Goal: Transaction & Acquisition: Purchase product/service

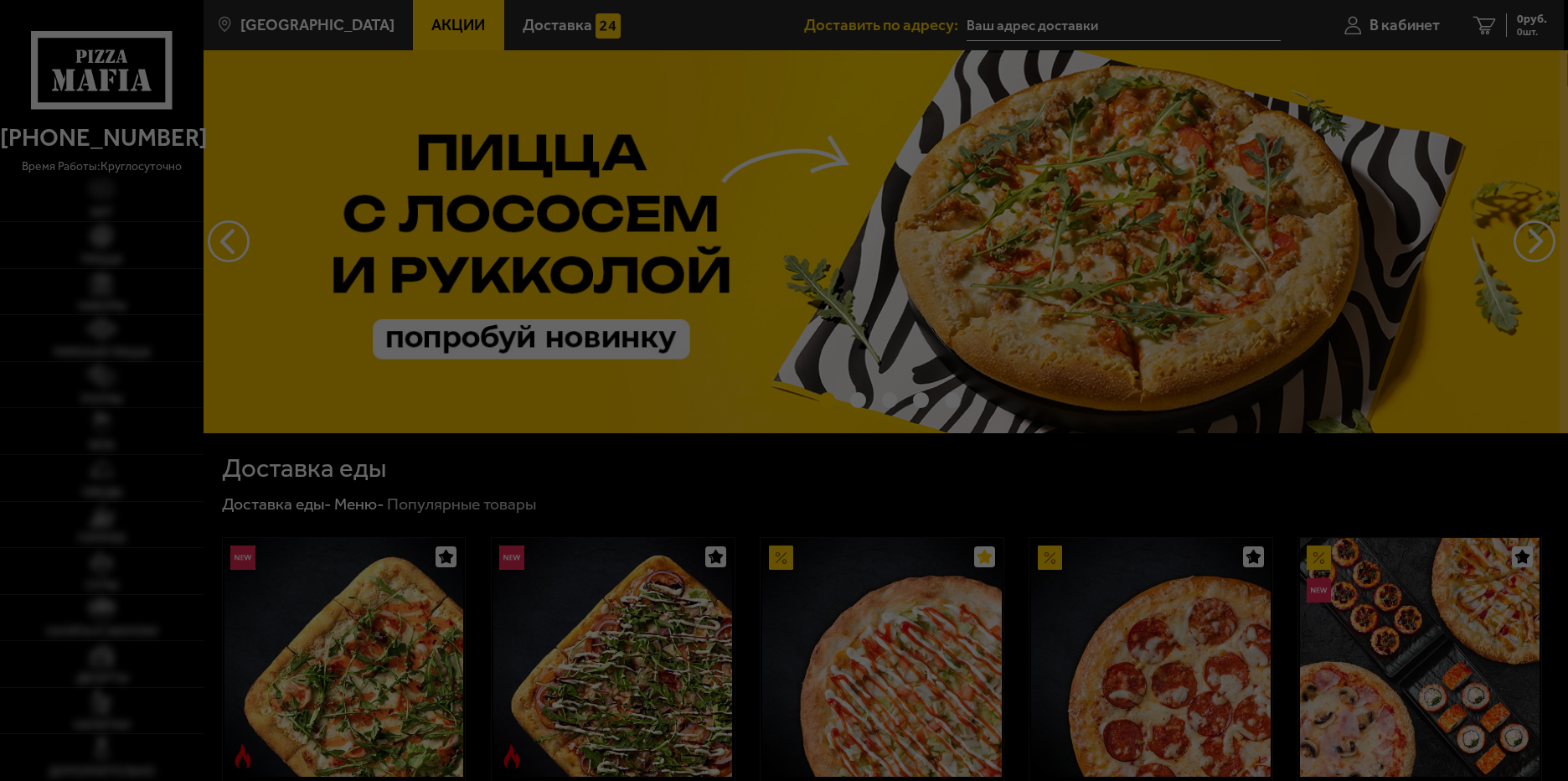
type input "[STREET_ADDRESS]"
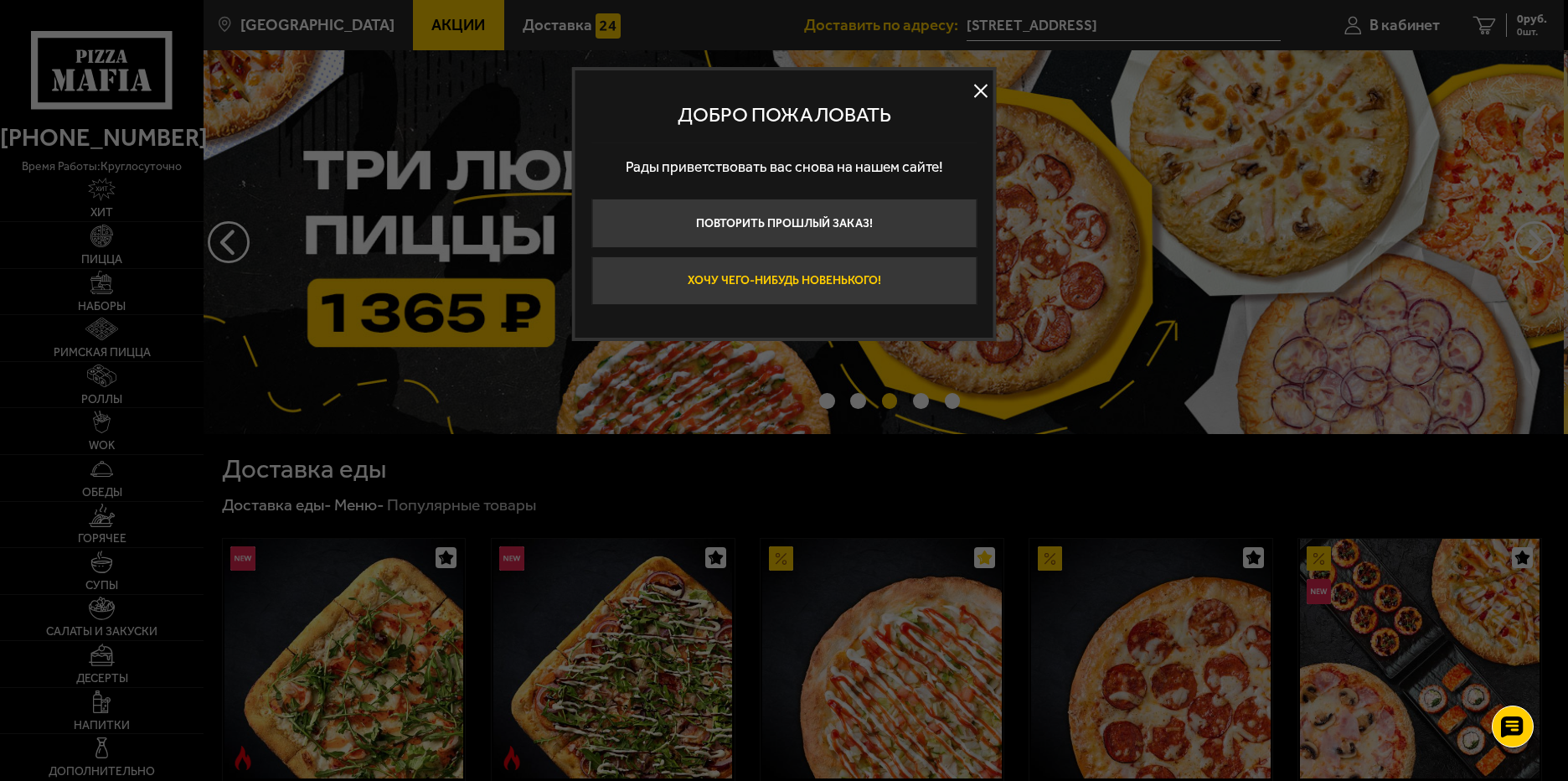
click at [842, 278] on button "Хочу чего-нибудь новенького!" at bounding box center [784, 282] width 385 height 50
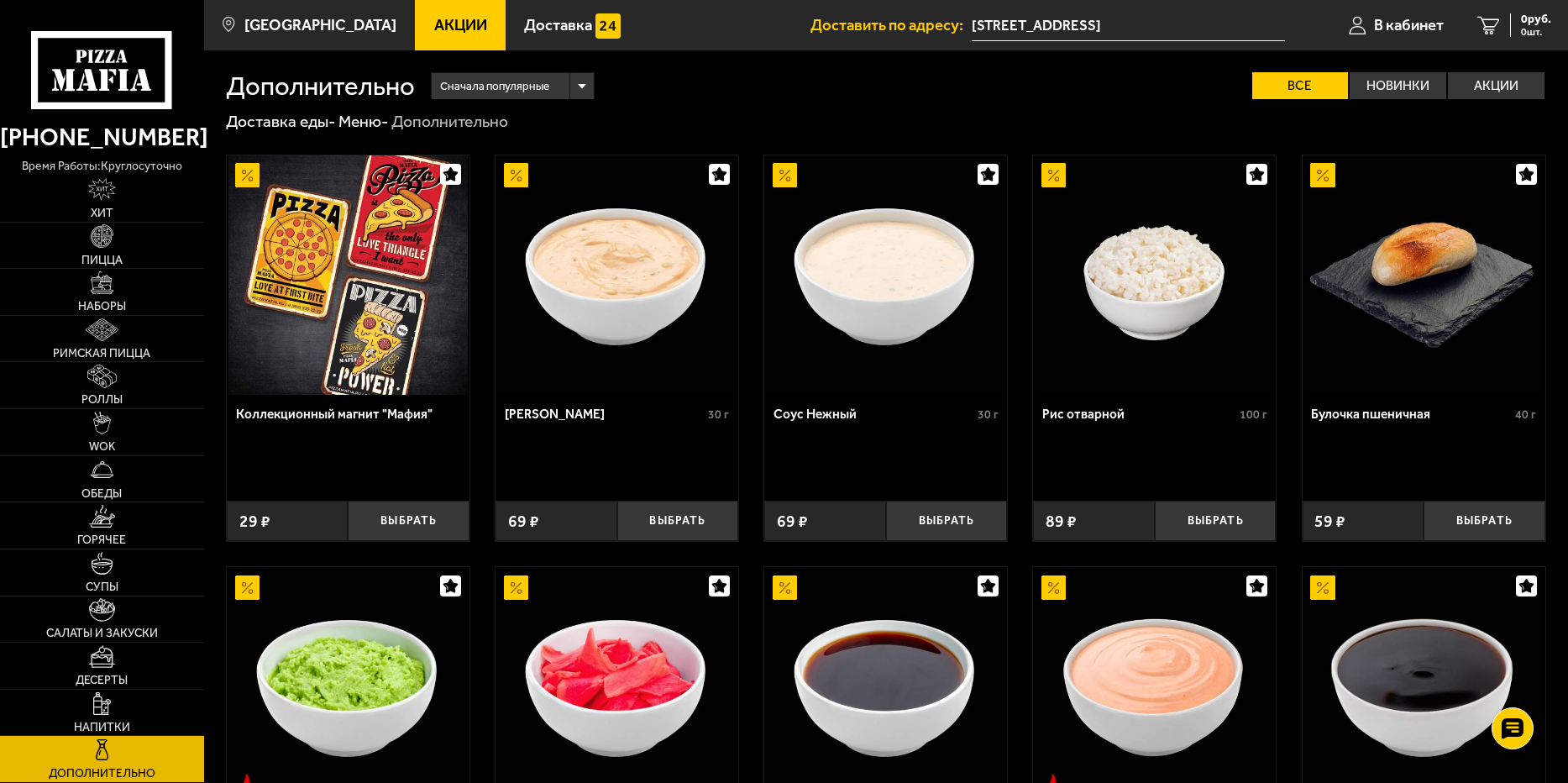
click at [434, 20] on span "Акции" at bounding box center [460, 26] width 53 height 16
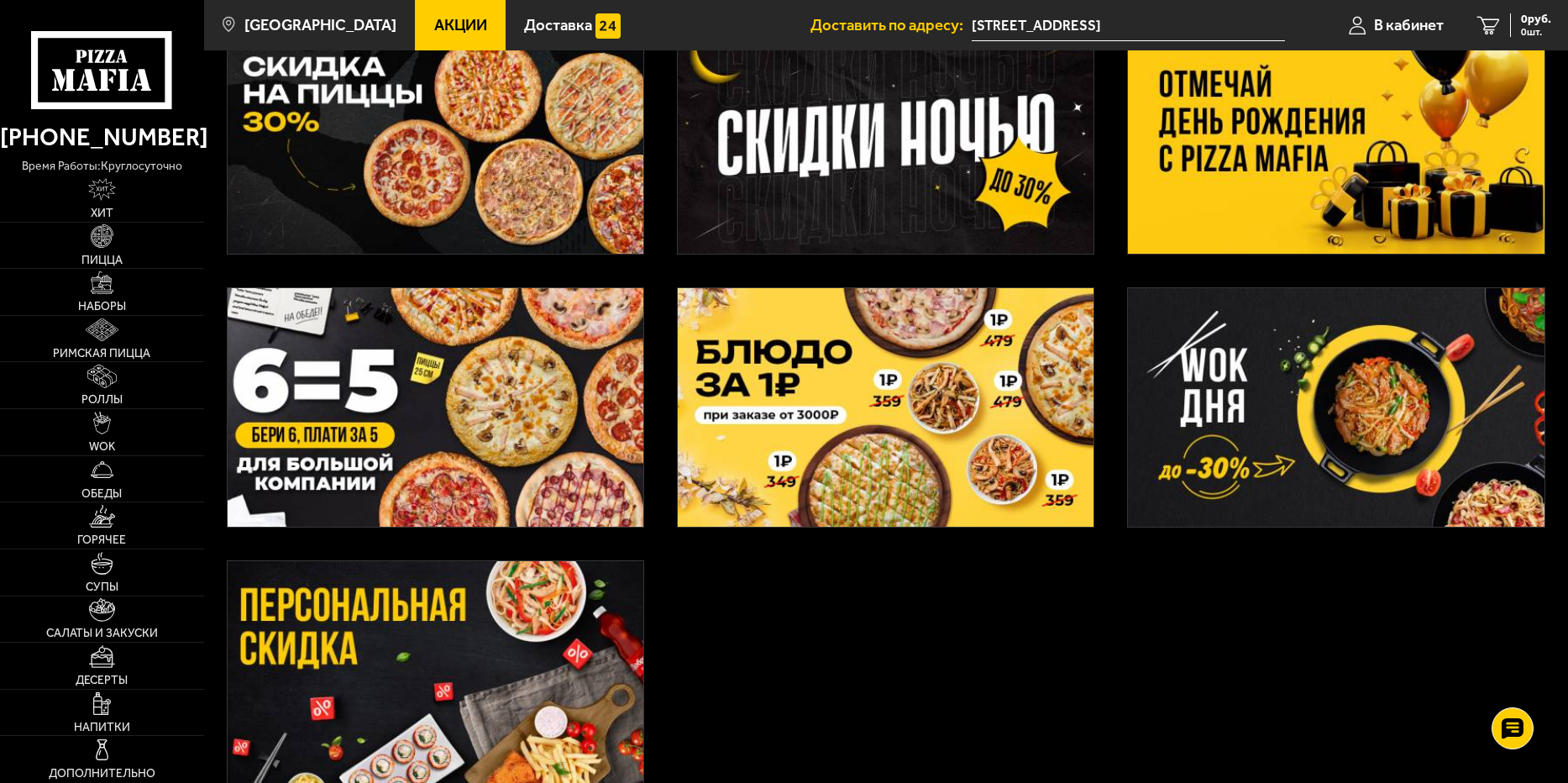
scroll to position [338, 0]
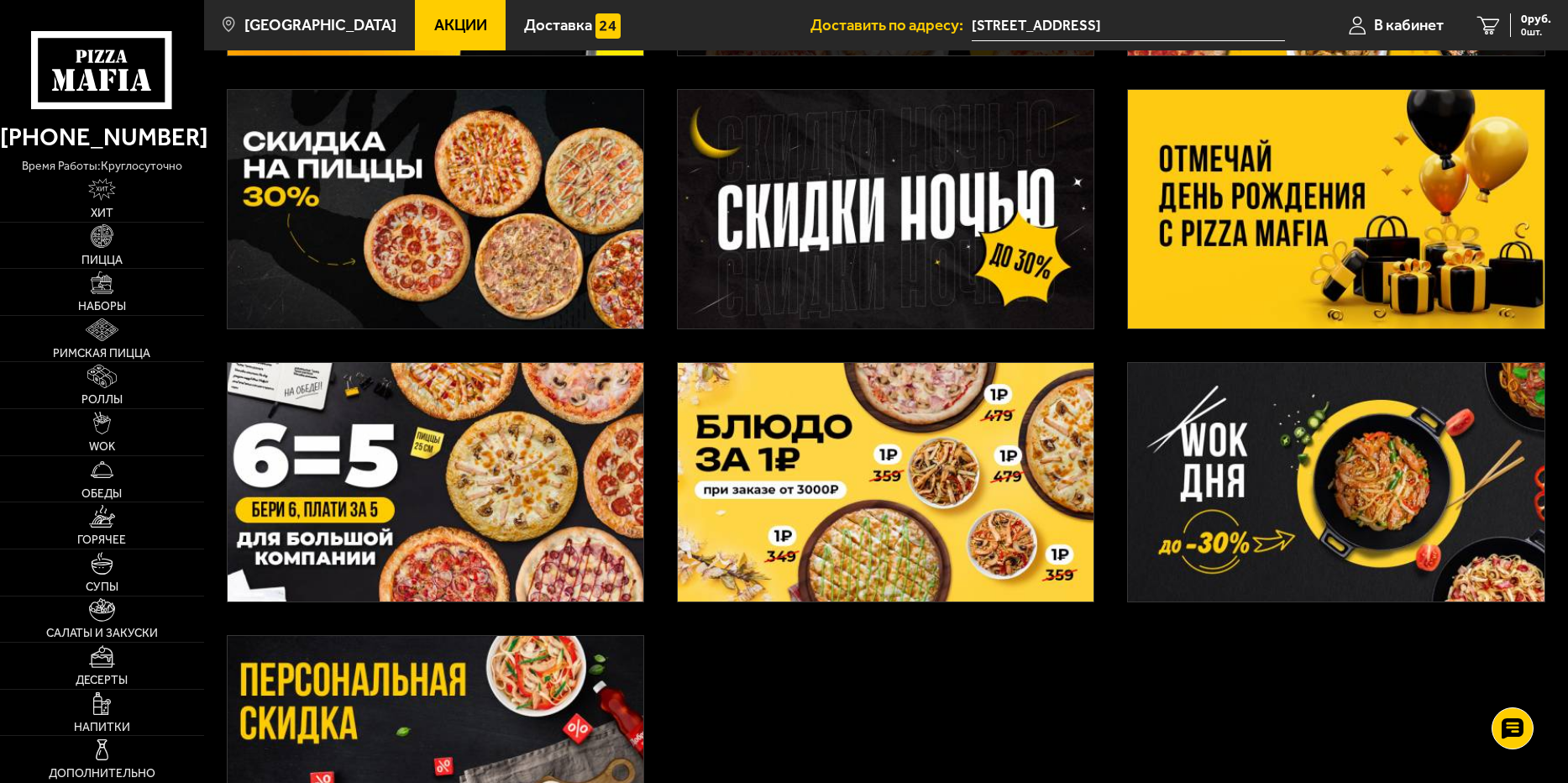
click at [414, 220] on img at bounding box center [435, 208] width 416 height 238
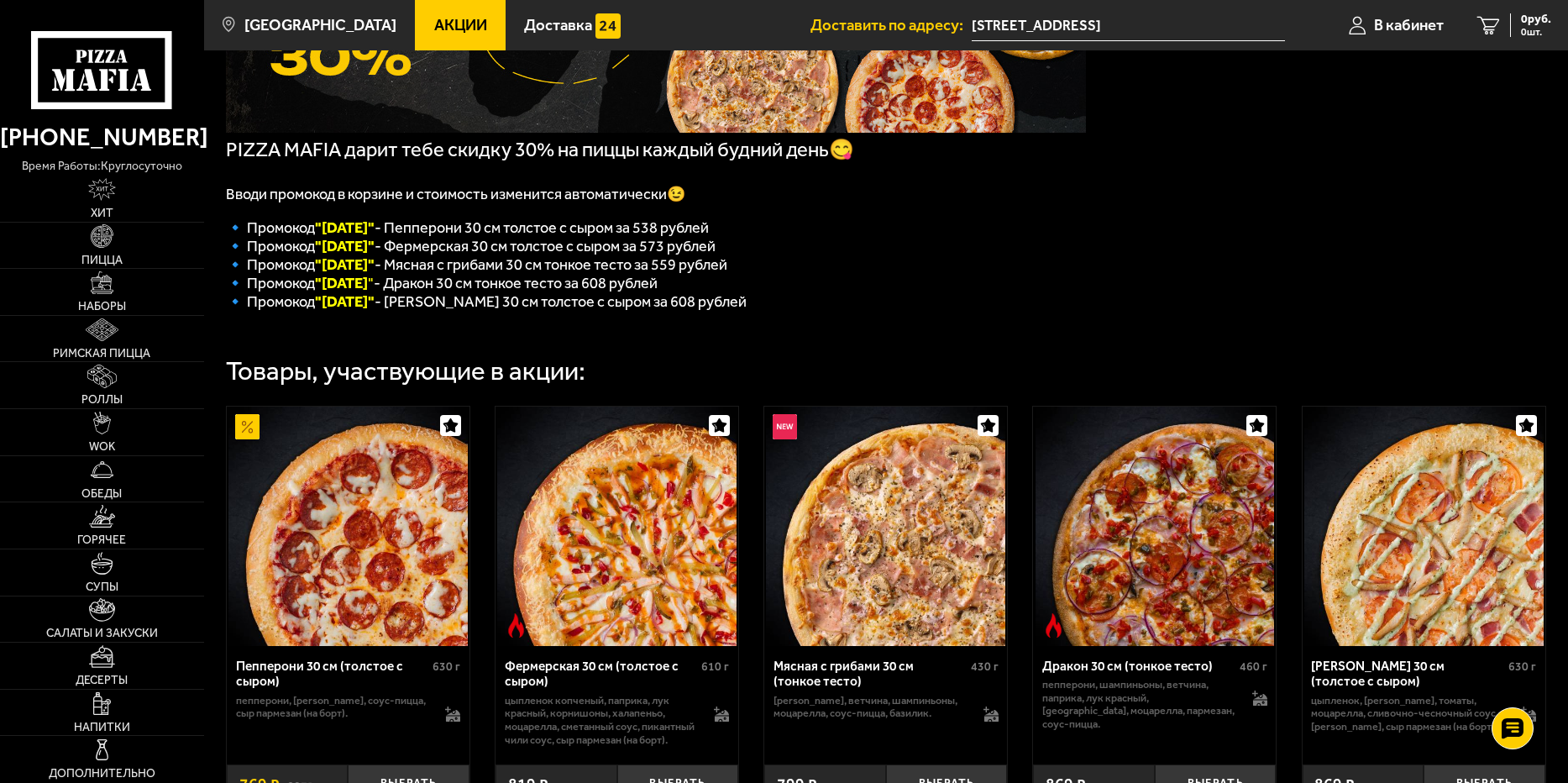
scroll to position [336, 0]
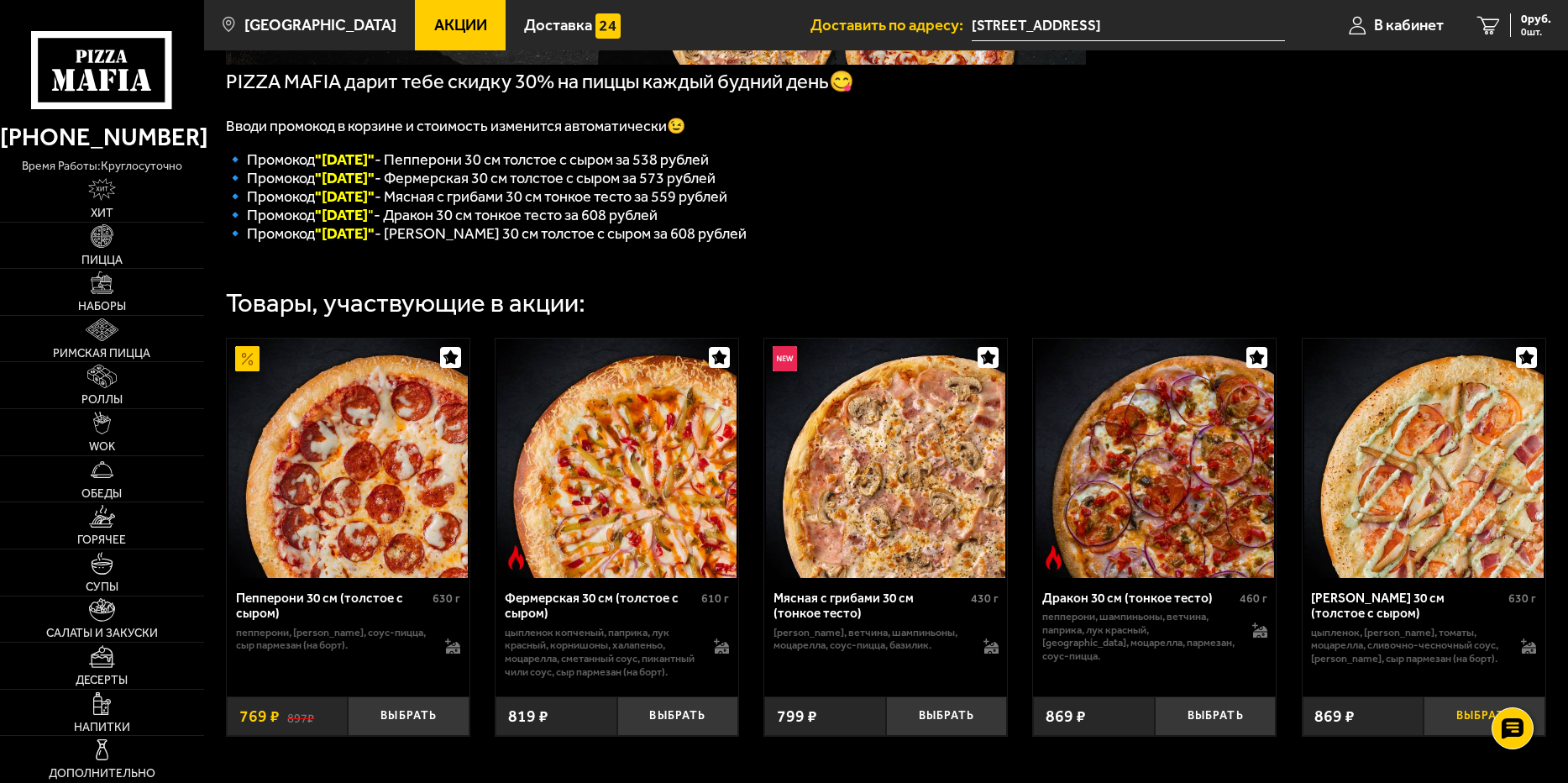
click at [1455, 737] on button "Выбрать" at bounding box center [1484, 716] width 122 height 40
drag, startPoint x: 322, startPoint y: 247, endPoint x: 396, endPoint y: 243, distance: 74.1
click at [396, 242] on span "🔹 Промокод "Пятница" - Чикен Ранч 30 см толстое с сыром за 608 рублей" at bounding box center [486, 233] width 520 height 19
copy font ""Пятница""
click at [96, 250] on link "Пицца" at bounding box center [102, 245] width 204 height 46
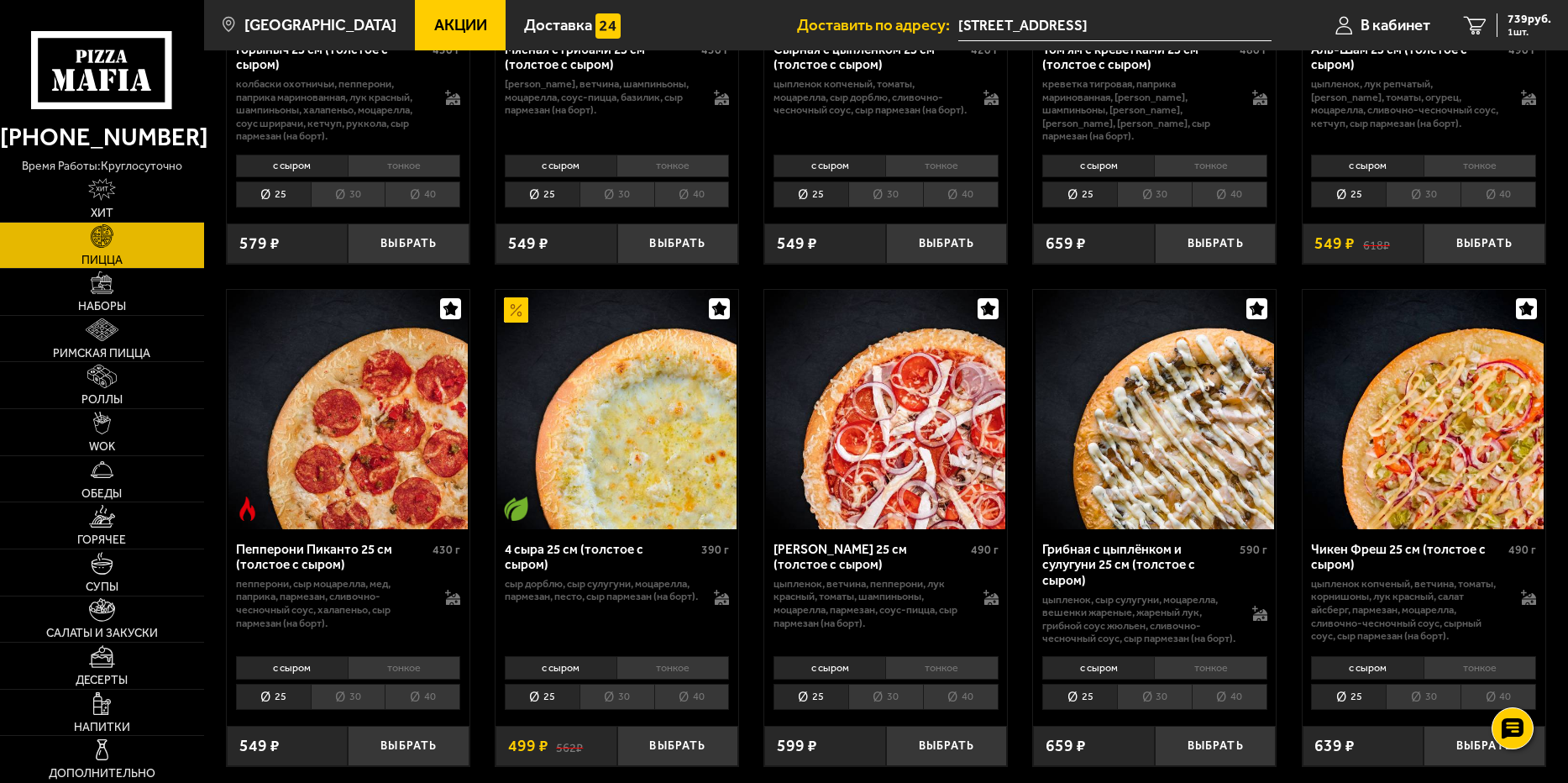
scroll to position [1092, 0]
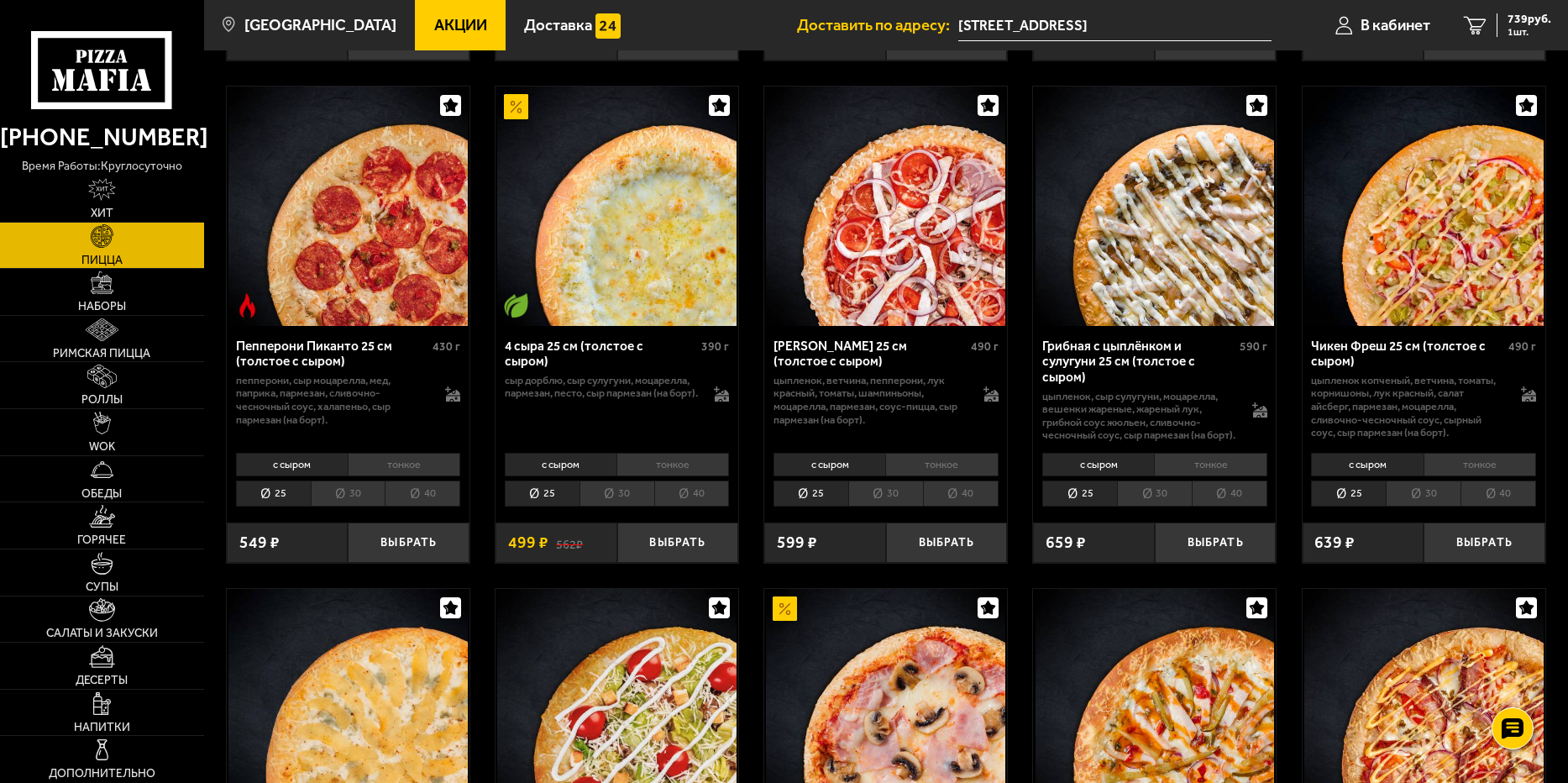
click at [690, 477] on li "тонкое" at bounding box center [672, 465] width 113 height 24
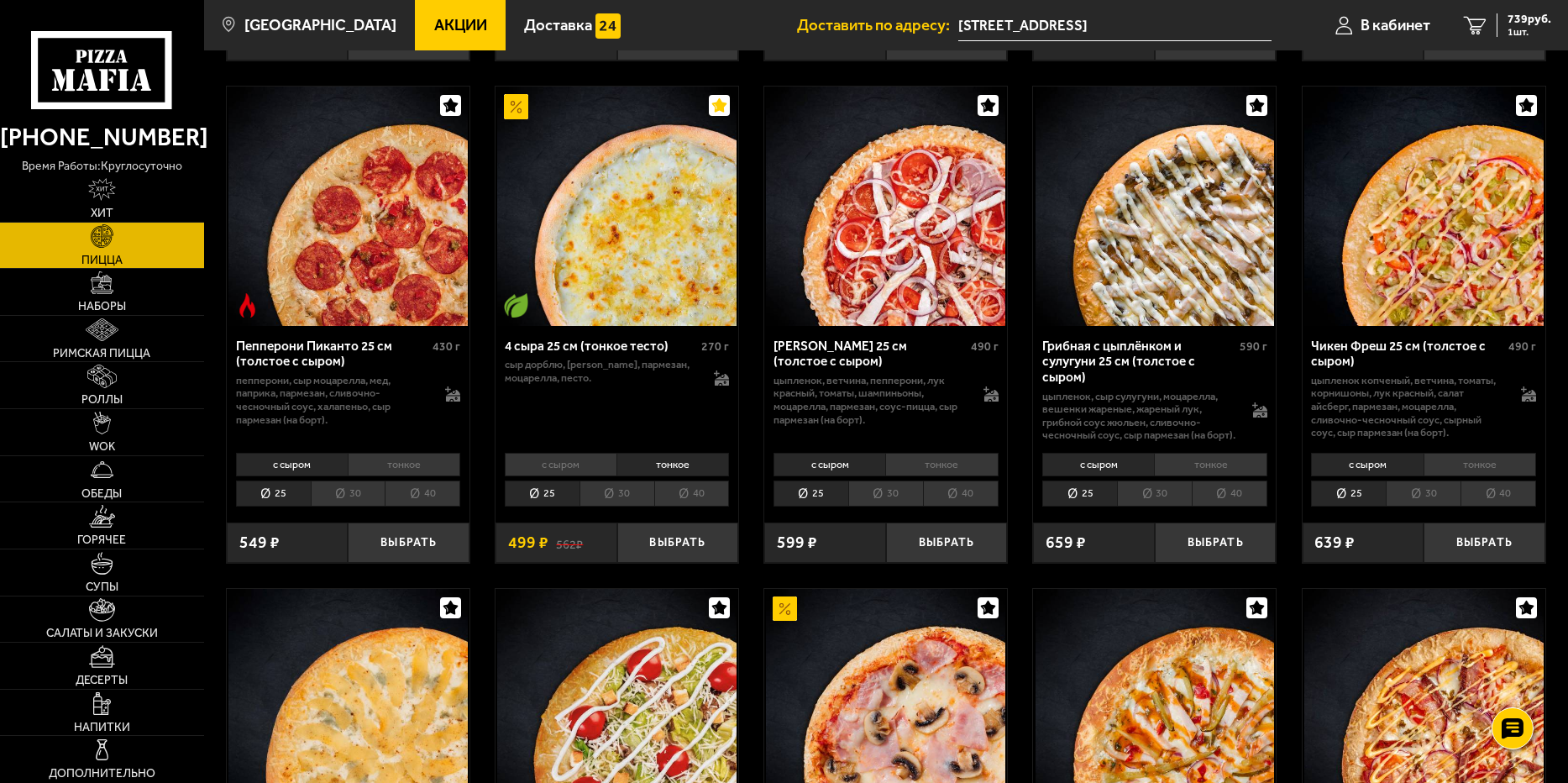
click at [613, 507] on li "30" at bounding box center [616, 494] width 75 height 26
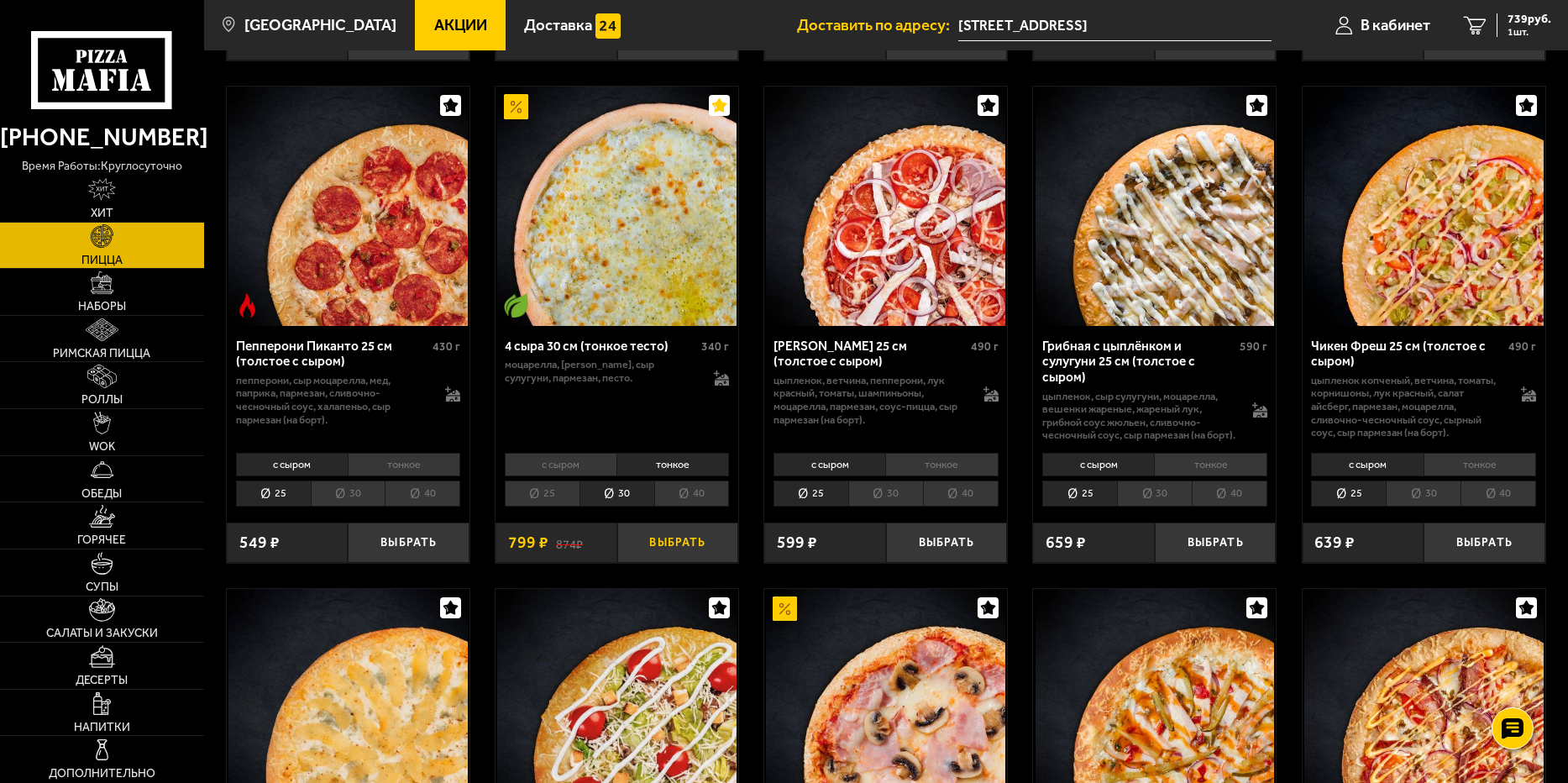
click at [701, 557] on button "Выбрать" at bounding box center [678, 543] width 122 height 40
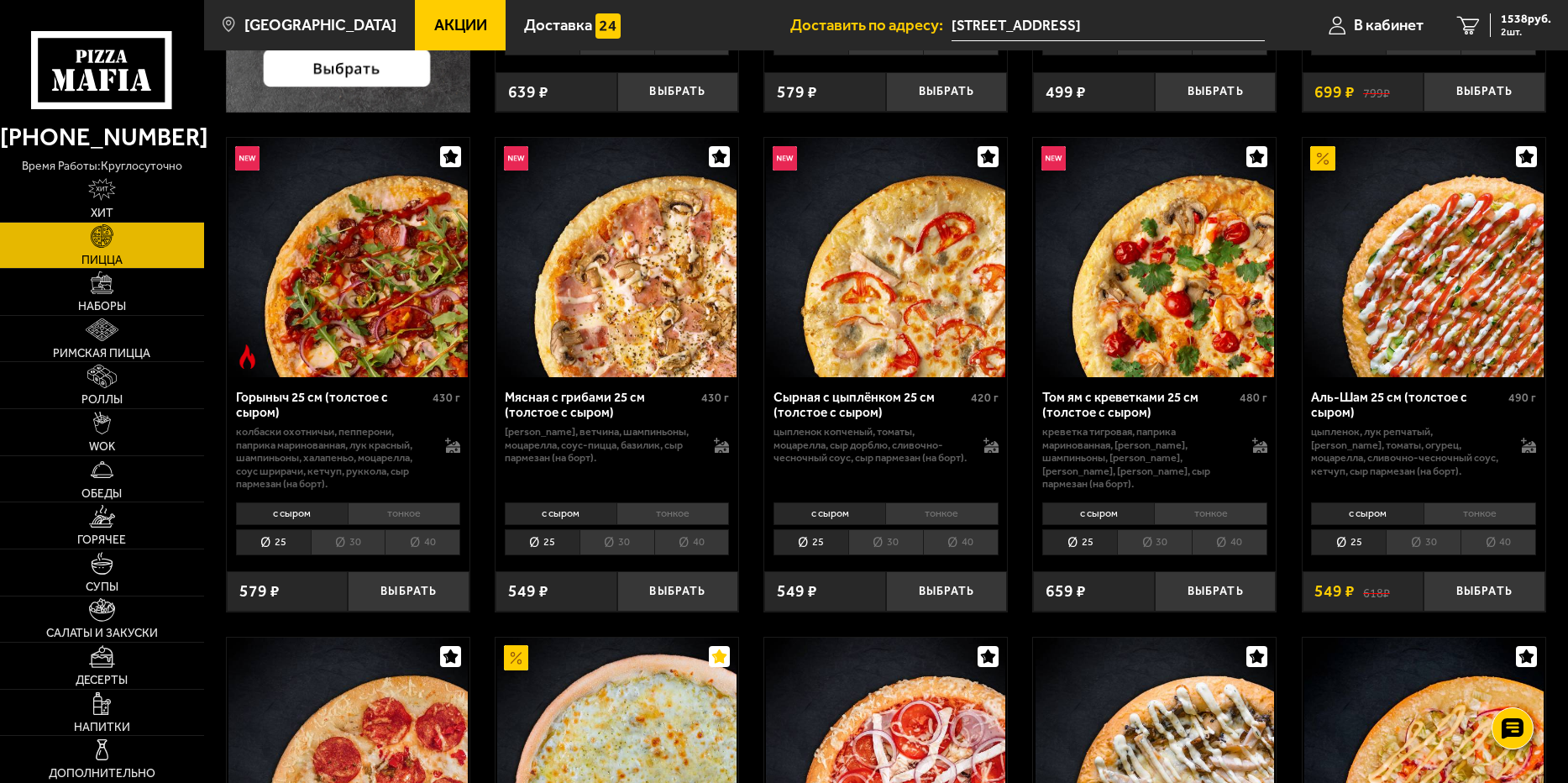
scroll to position [504, 0]
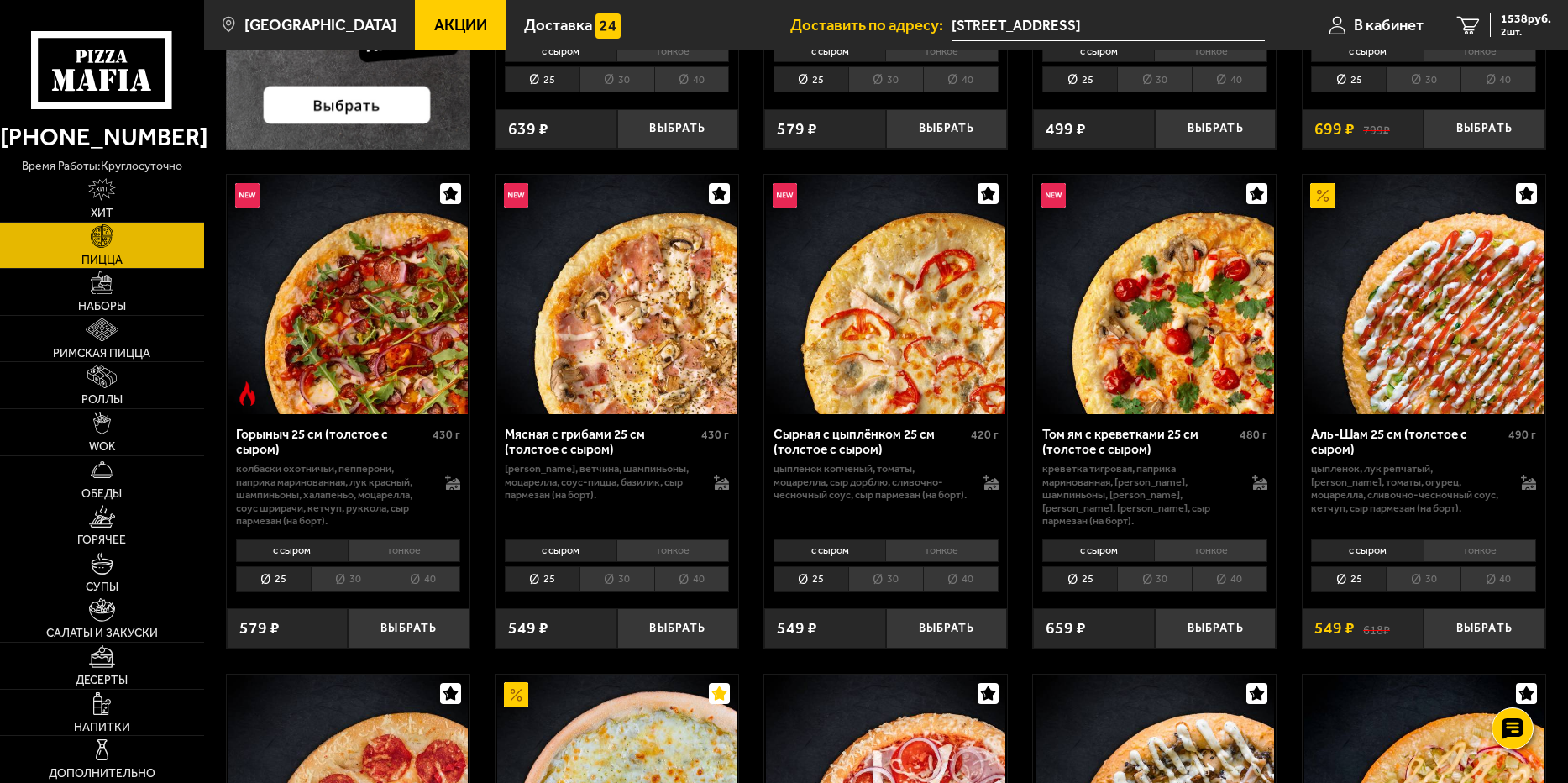
click at [1492, 552] on li "тонкое" at bounding box center [1479, 552] width 113 height 24
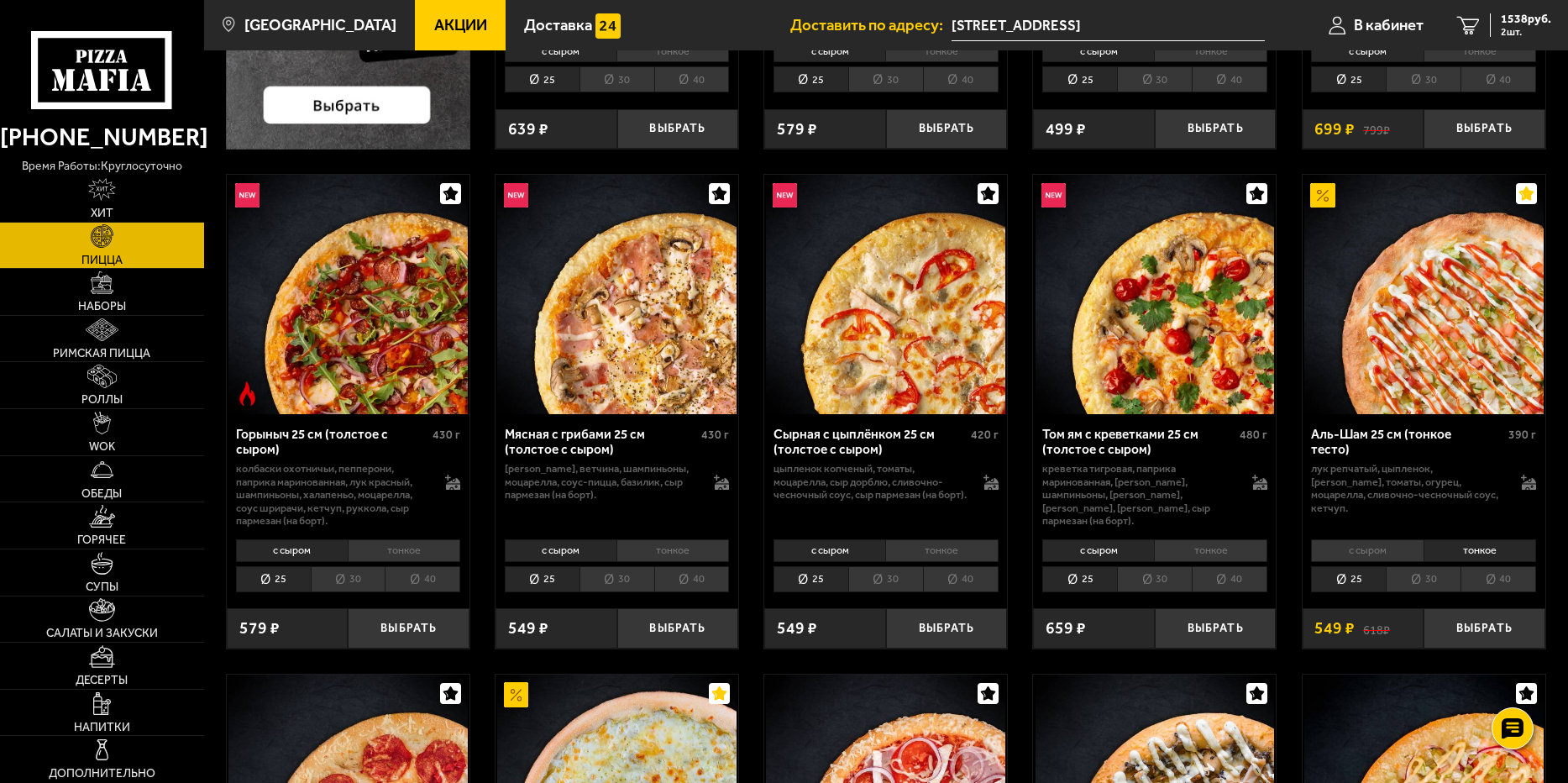
click at [1409, 573] on li "30" at bounding box center [1422, 580] width 75 height 26
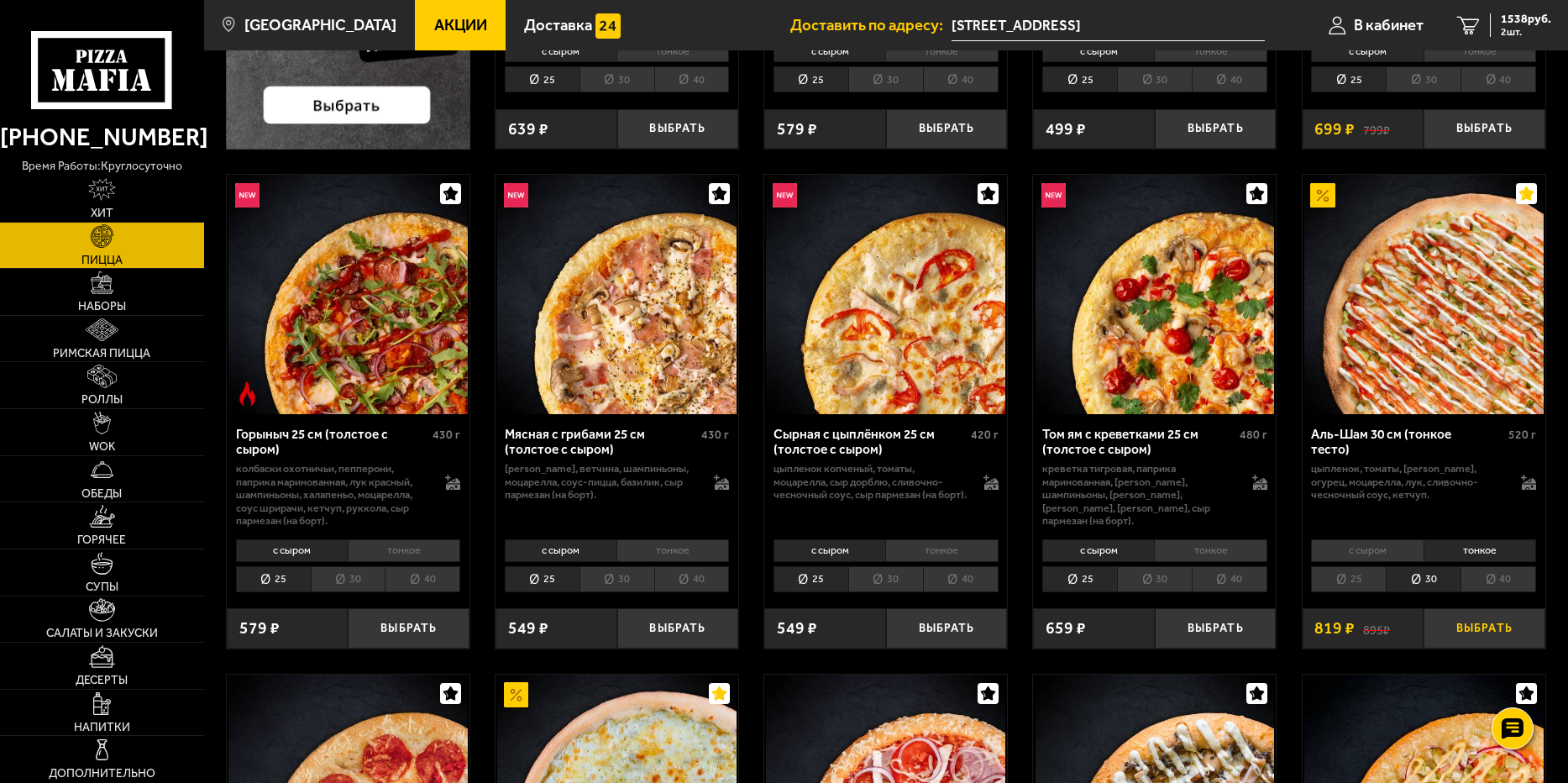
click at [1490, 631] on button "Выбрать" at bounding box center [1484, 628] width 122 height 40
click at [1502, 20] on span "2357 руб." at bounding box center [1525, 19] width 51 height 12
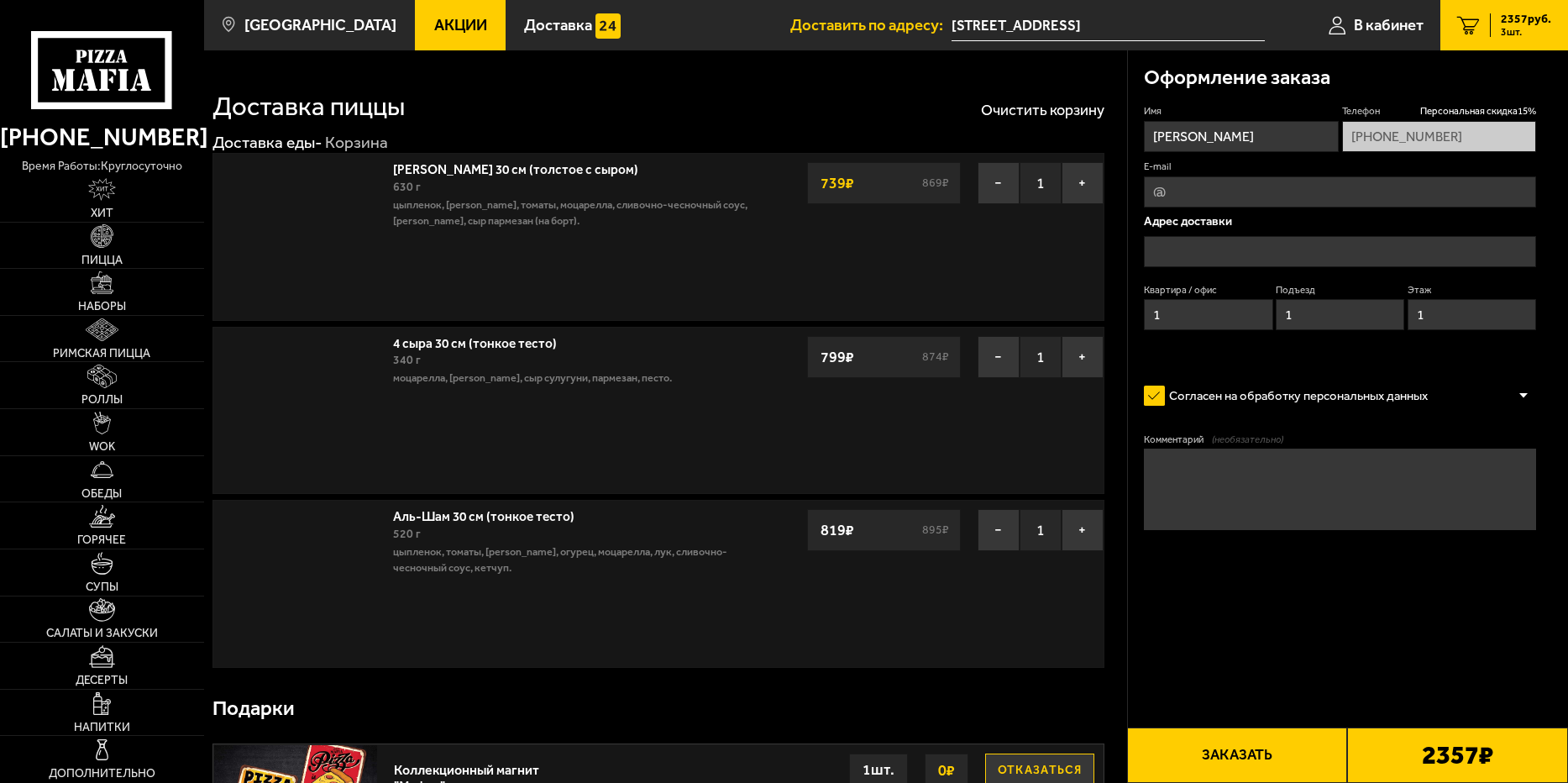
type input "[STREET_ADDRESS]"
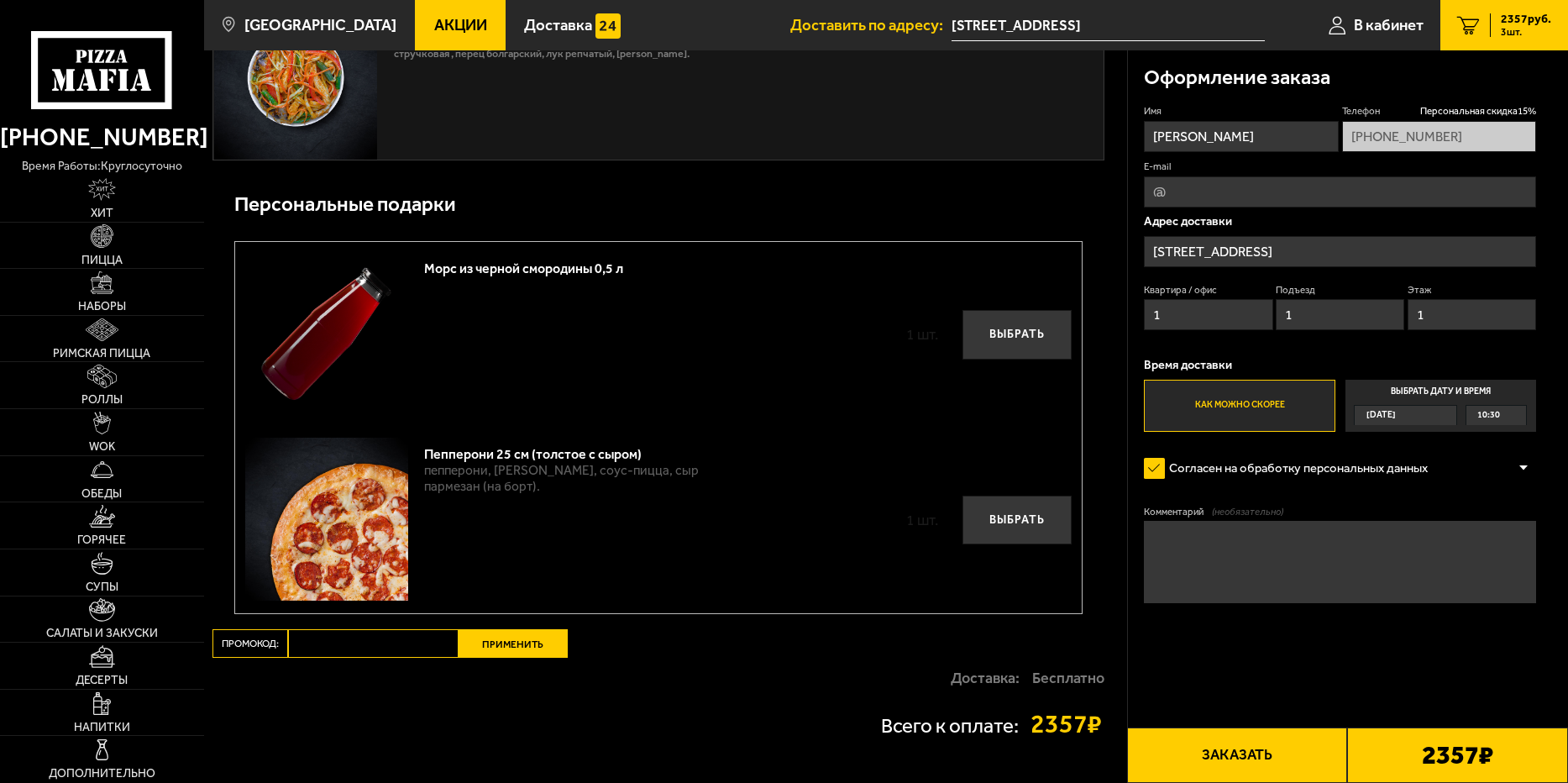
scroll to position [1932, 0]
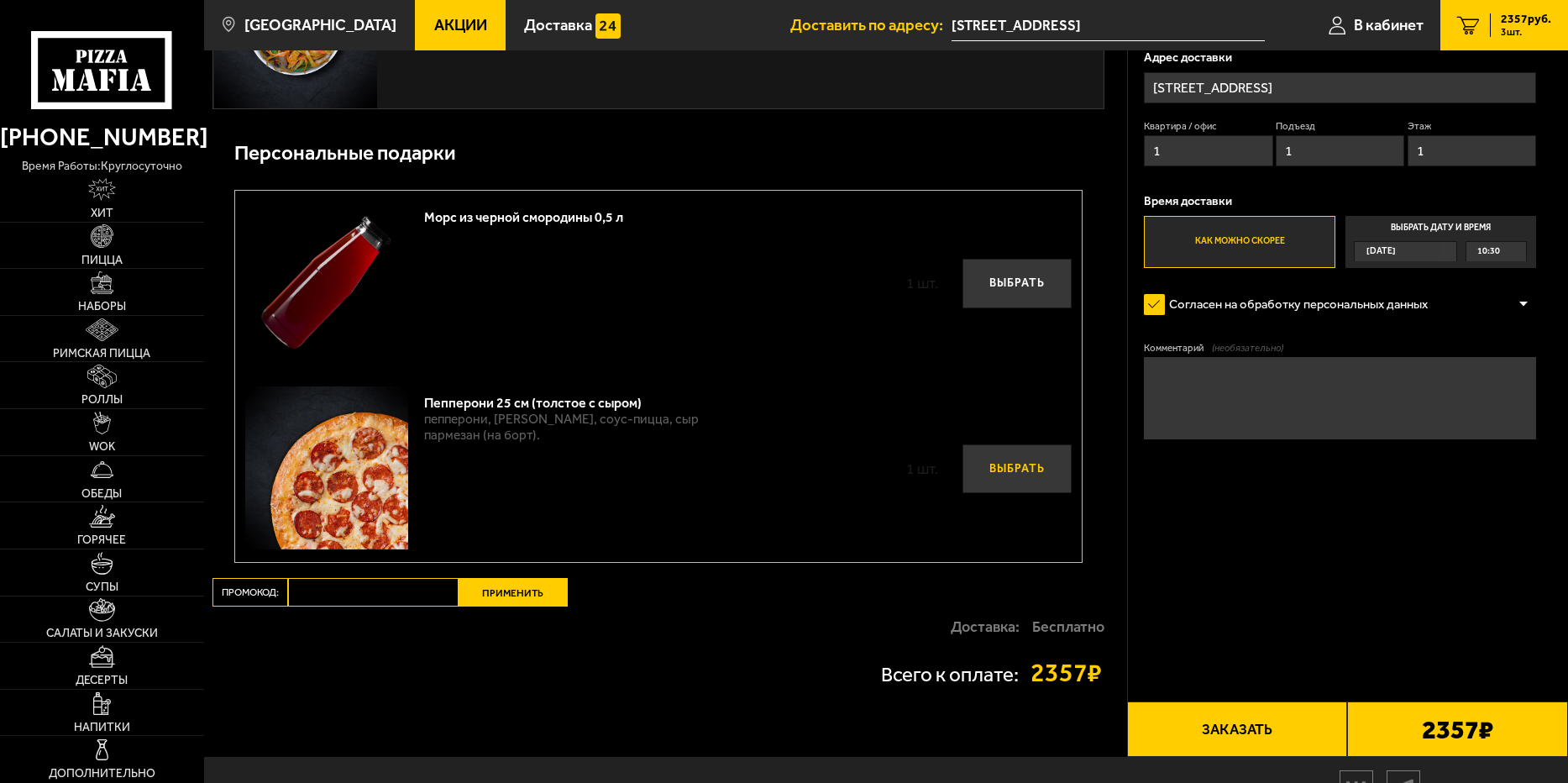
click at [1013, 472] on button "Выбрать" at bounding box center [1017, 469] width 110 height 49
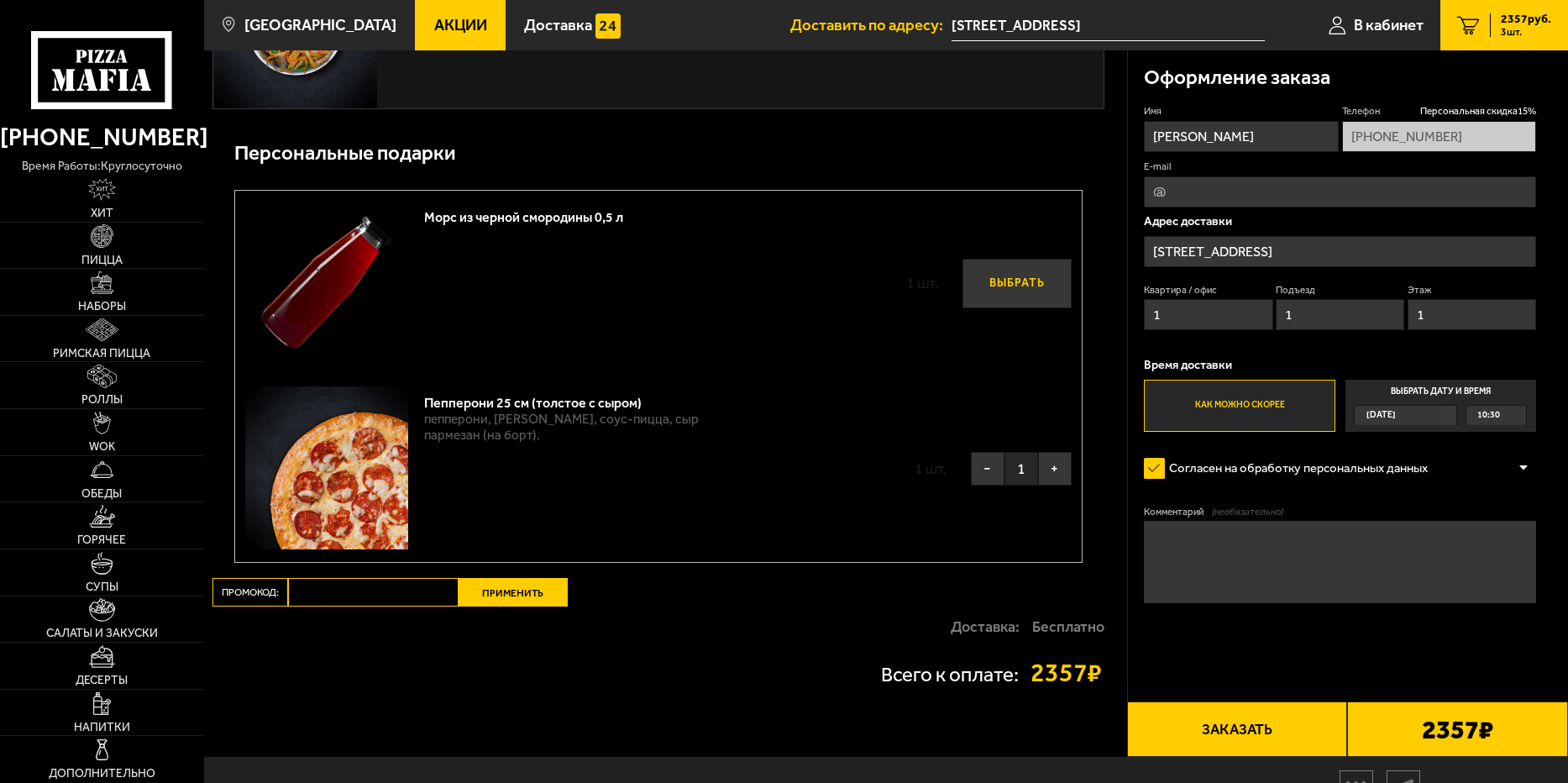
click at [988, 285] on button "Выбрать" at bounding box center [1017, 282] width 110 height 49
click at [339, 602] on input "Промокод:" at bounding box center [373, 592] width 170 height 29
paste input ""Пятница""
type input ""Пятница""
click at [1494, 388] on label "Выбрать дату и время Сегодня 10:30" at bounding box center [1440, 406] width 191 height 52
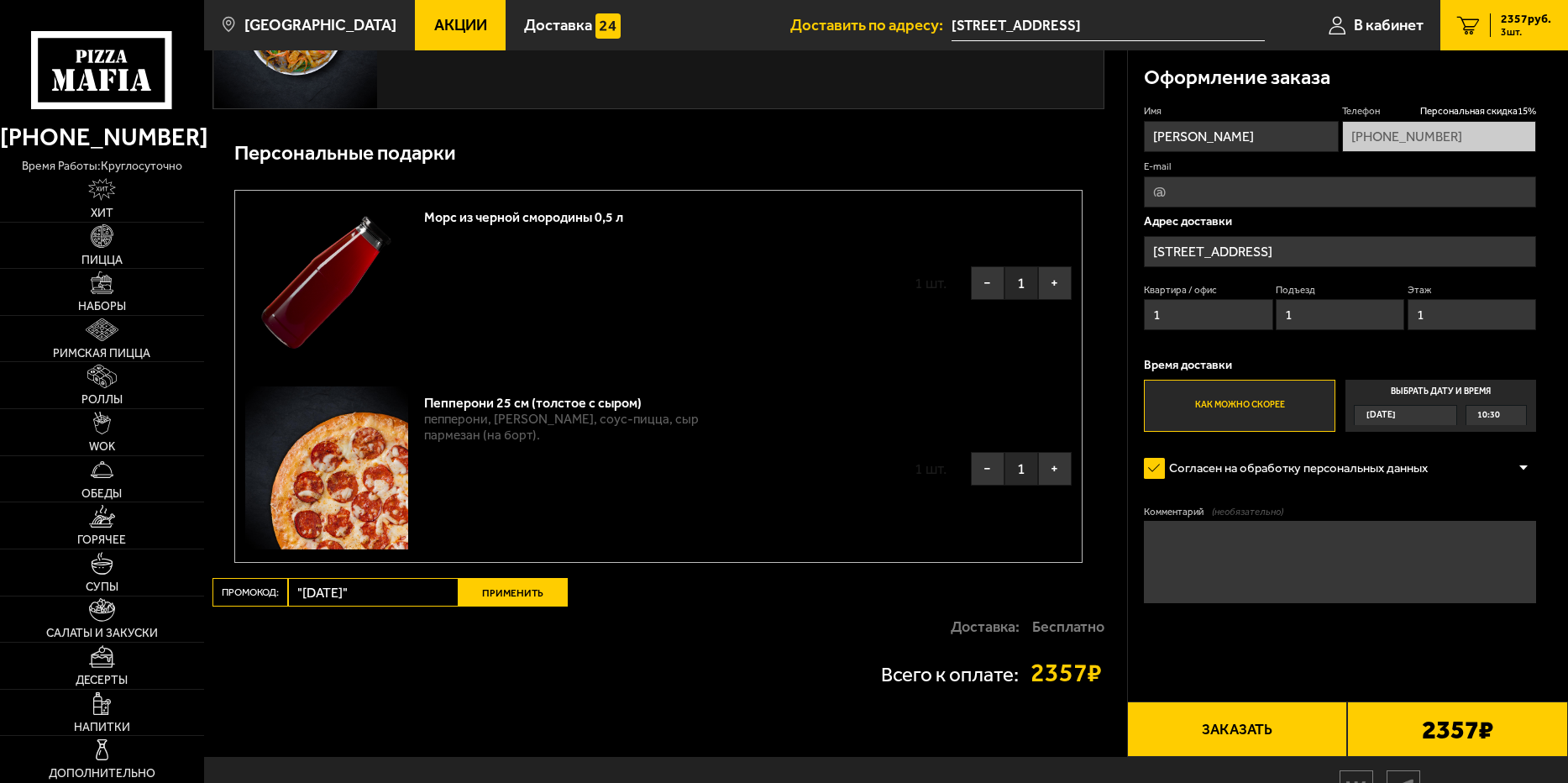
click at [0, 0] on input "Выбрать дату и время Сегодня 10:30" at bounding box center [0, 0] width 0 height 0
click at [1509, 416] on div "10:30" at bounding box center [1496, 415] width 60 height 19
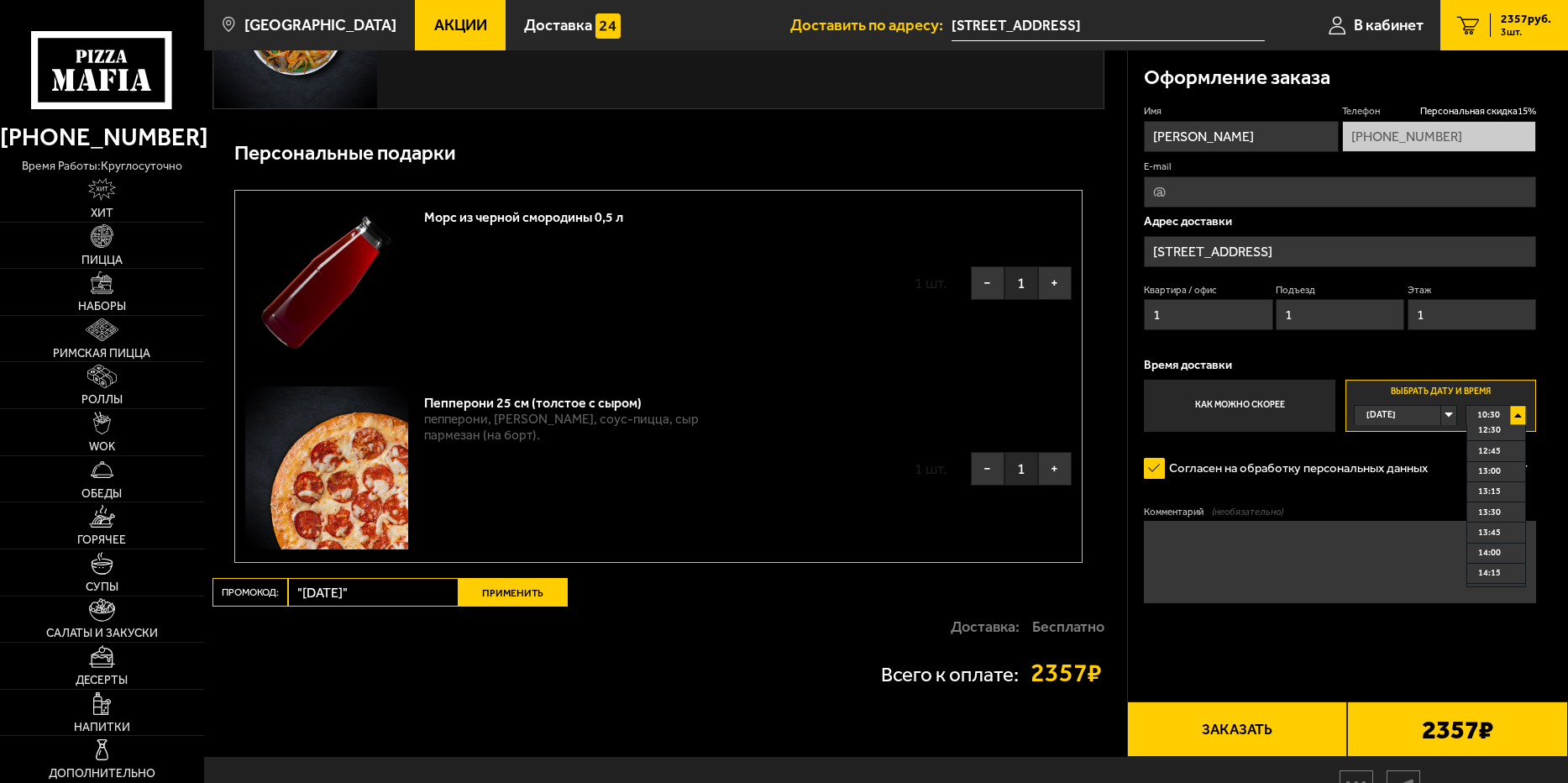
scroll to position [168, 0]
click at [1489, 447] on span "12:45" at bounding box center [1489, 450] width 23 height 19
click at [1405, 489] on form "Имя Александр Телефон Персональная скидка 15 % +7 (911) 101-42-76 E-mail Адрес …" at bounding box center [1339, 401] width 392 height 594
click at [521, 596] on button "Применить" at bounding box center [513, 592] width 110 height 29
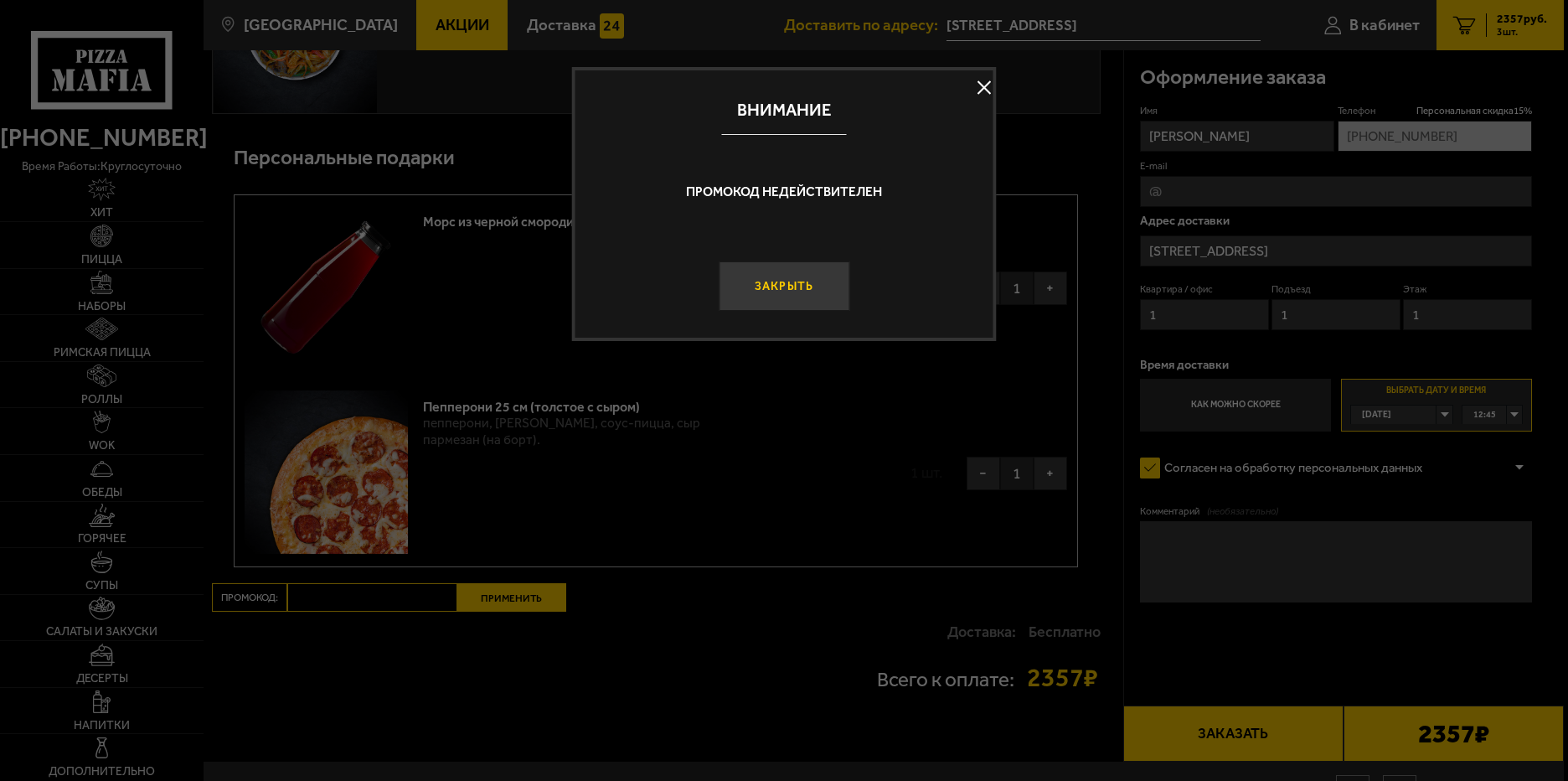
click at [793, 290] on button "Закрыть" at bounding box center [784, 287] width 130 height 50
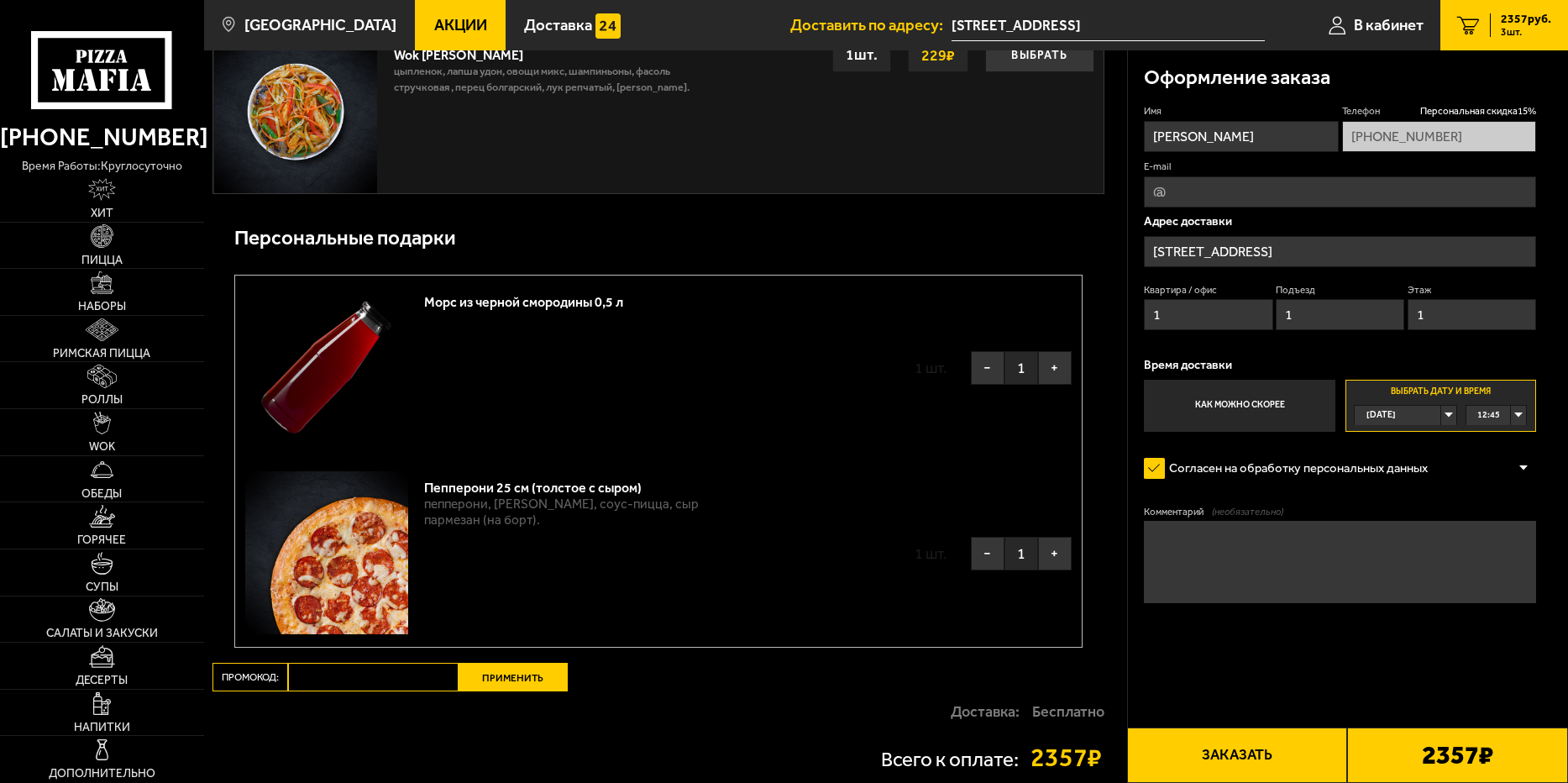
scroll to position [1848, 0]
click at [314, 684] on input "Промокод:" at bounding box center [373, 676] width 170 height 29
paste input ""Пятница""
type input ""Пятница""
click at [477, 681] on button "Применить" at bounding box center [513, 676] width 110 height 29
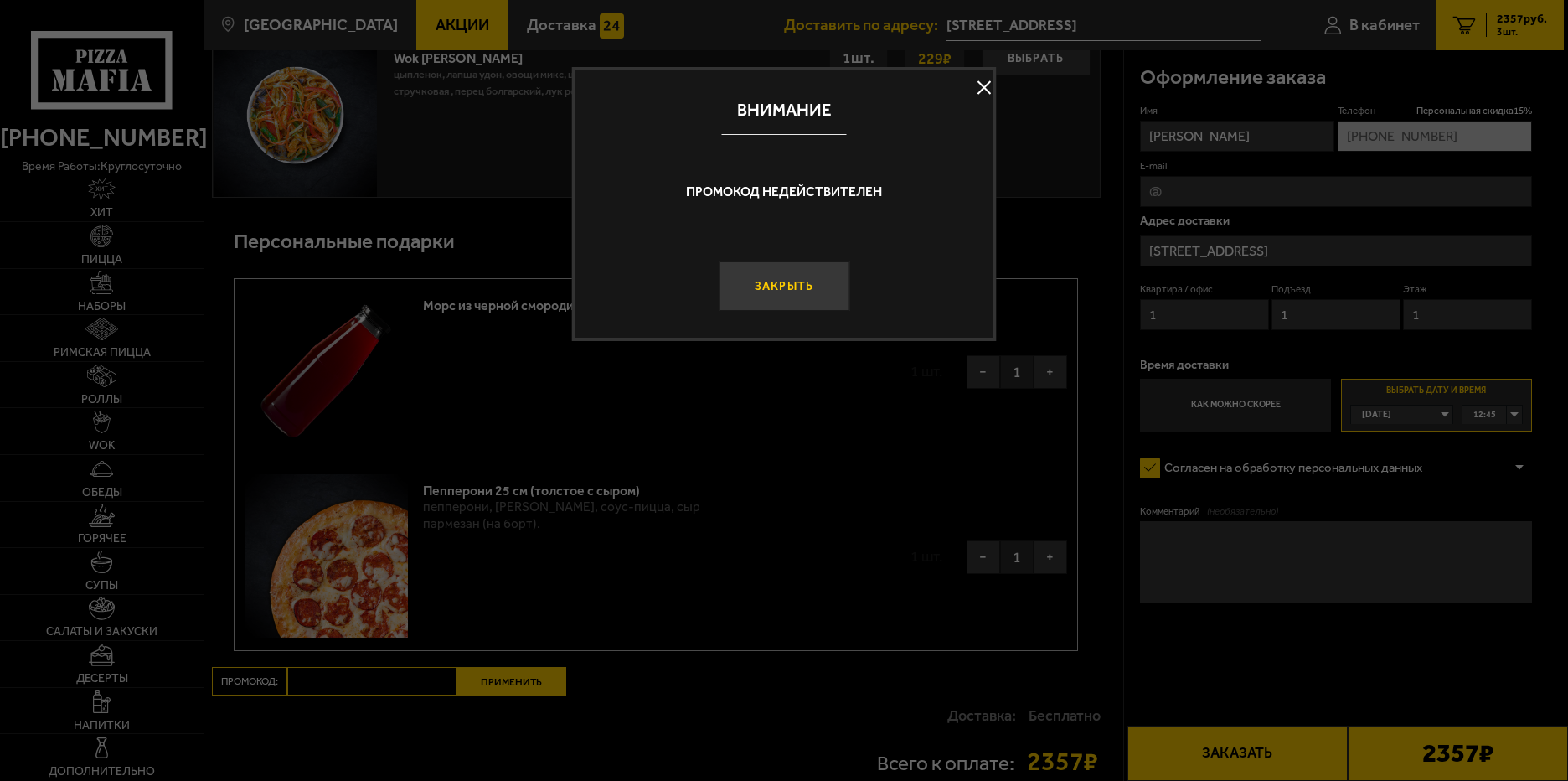
click at [784, 295] on button "Закрыть" at bounding box center [784, 287] width 130 height 50
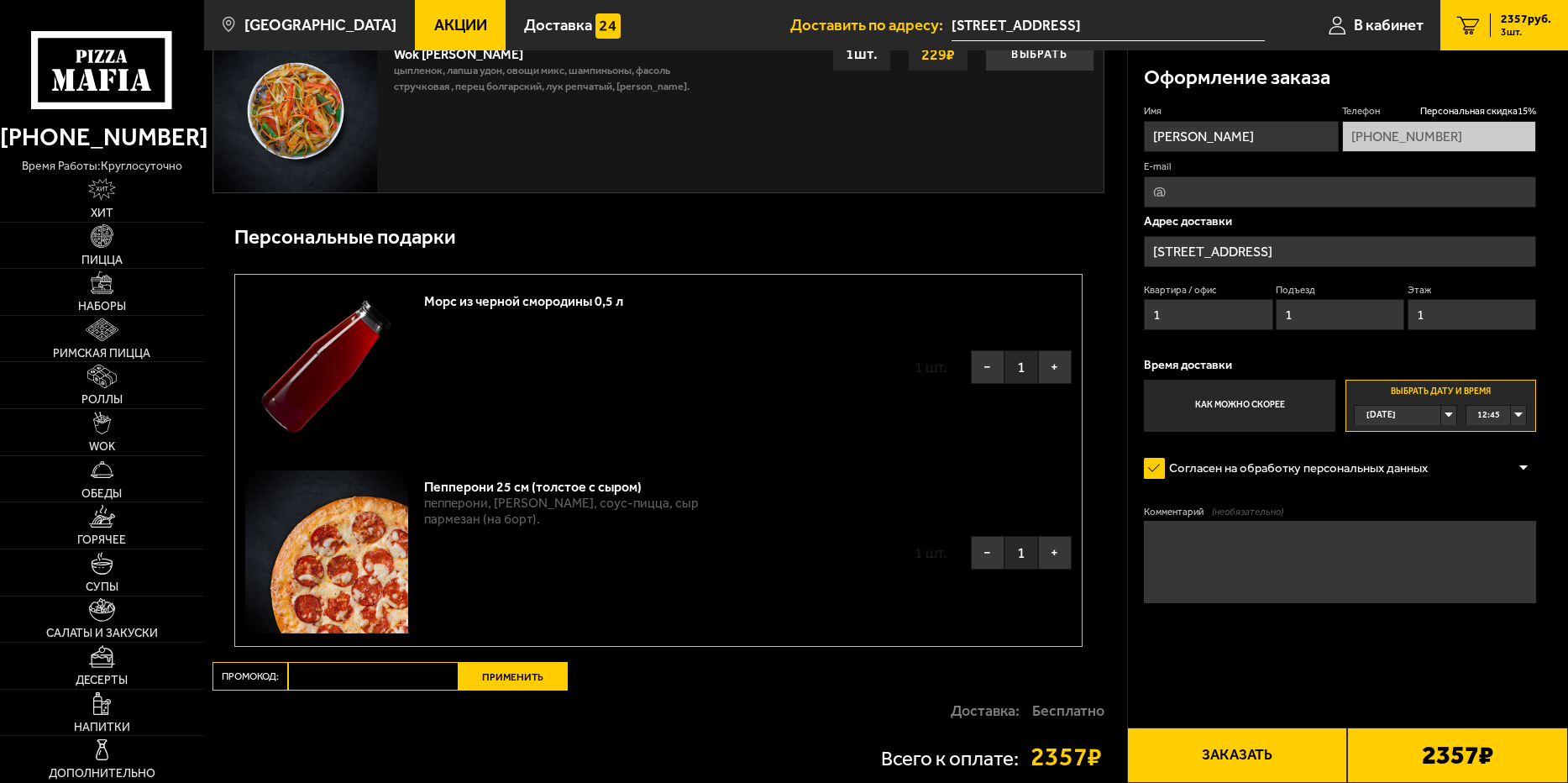
click at [341, 681] on input "Промокод:" at bounding box center [373, 676] width 170 height 29
paste input ""Пятница""
click at [304, 685] on input ""Пятница"" at bounding box center [373, 676] width 170 height 29
type input "Пятница"
click at [492, 680] on button "Применить" at bounding box center [513, 676] width 110 height 29
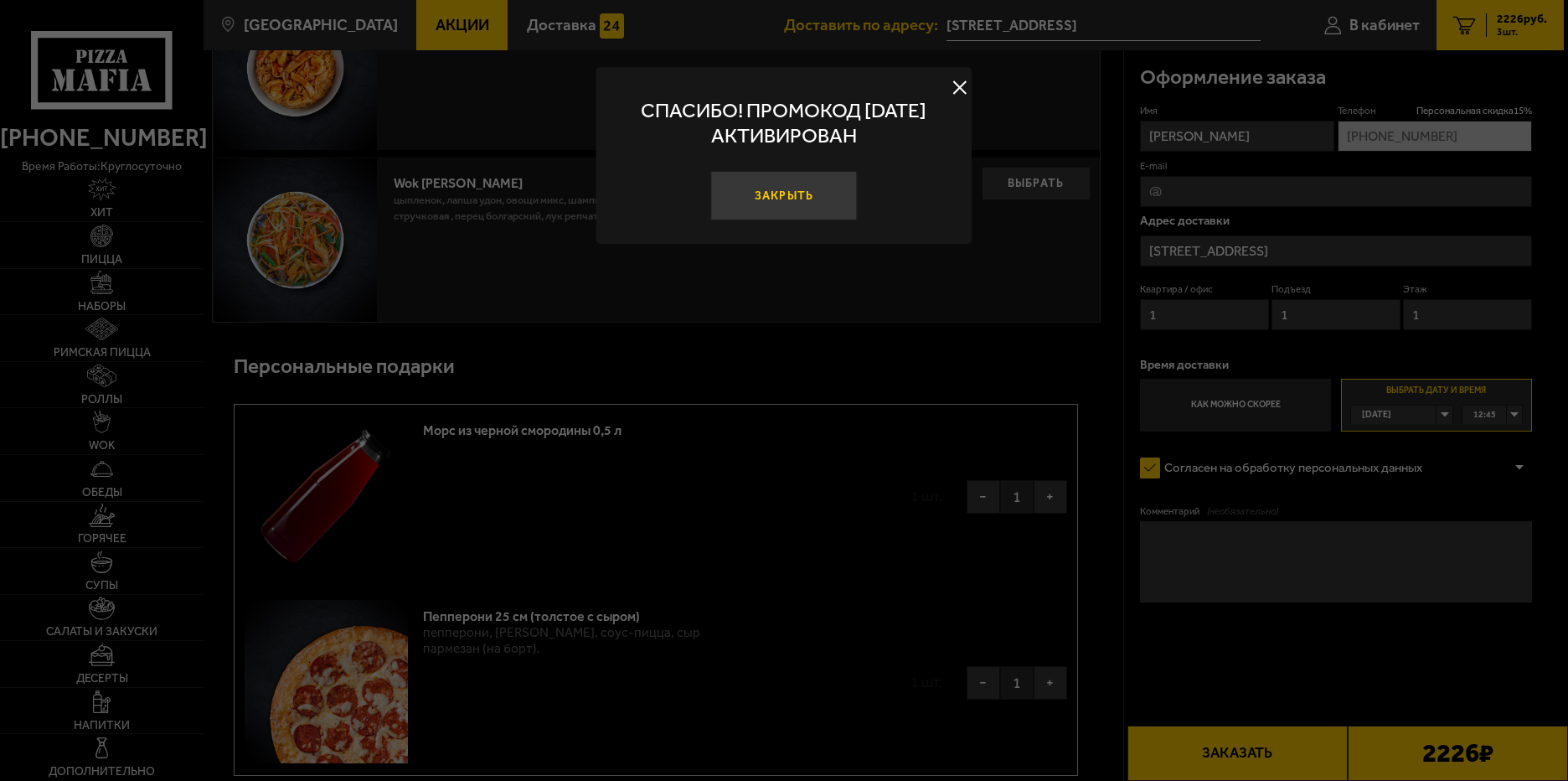
click at [824, 197] on button "Закрыть" at bounding box center [784, 196] width 147 height 50
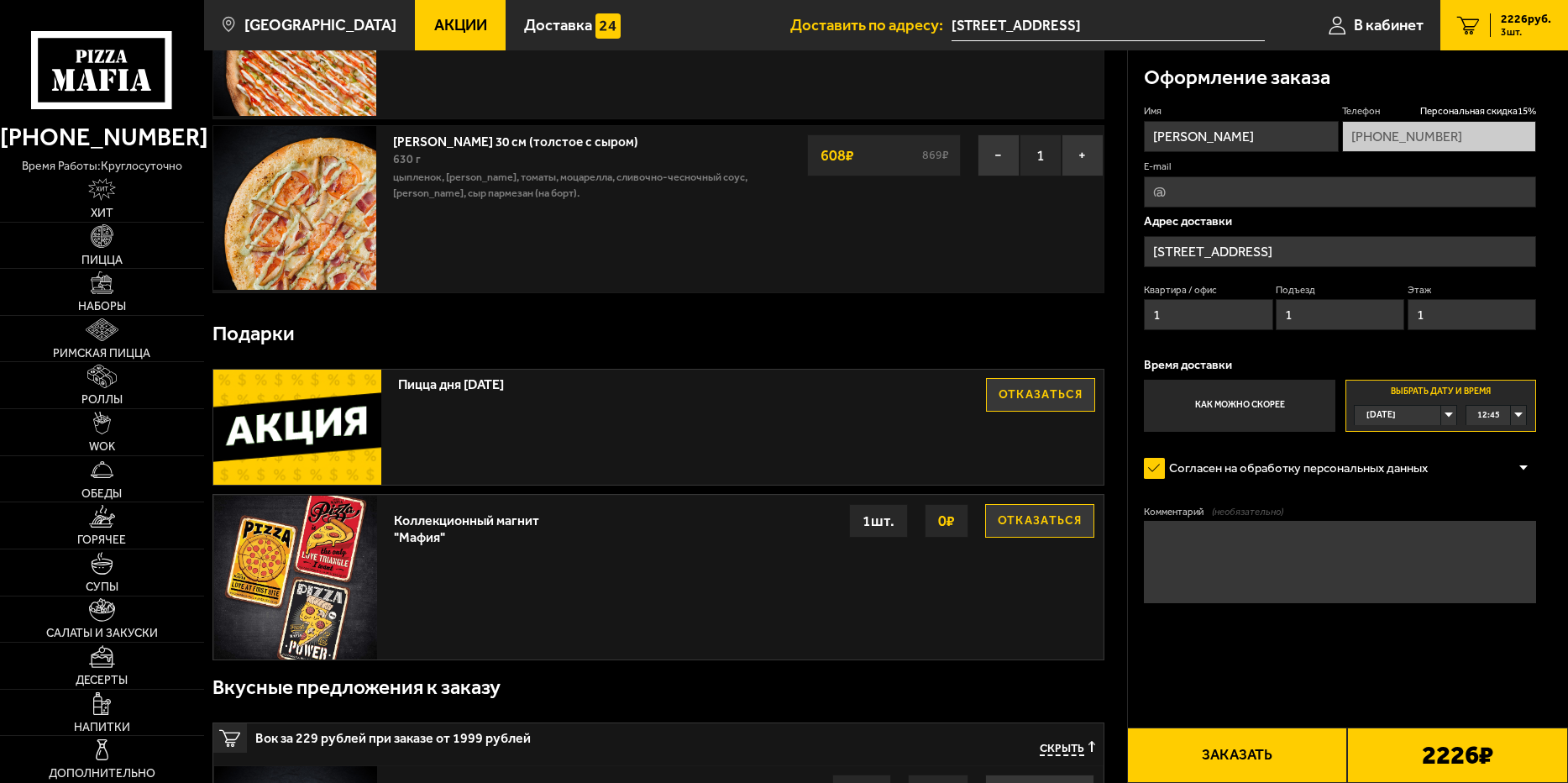
scroll to position [420, 0]
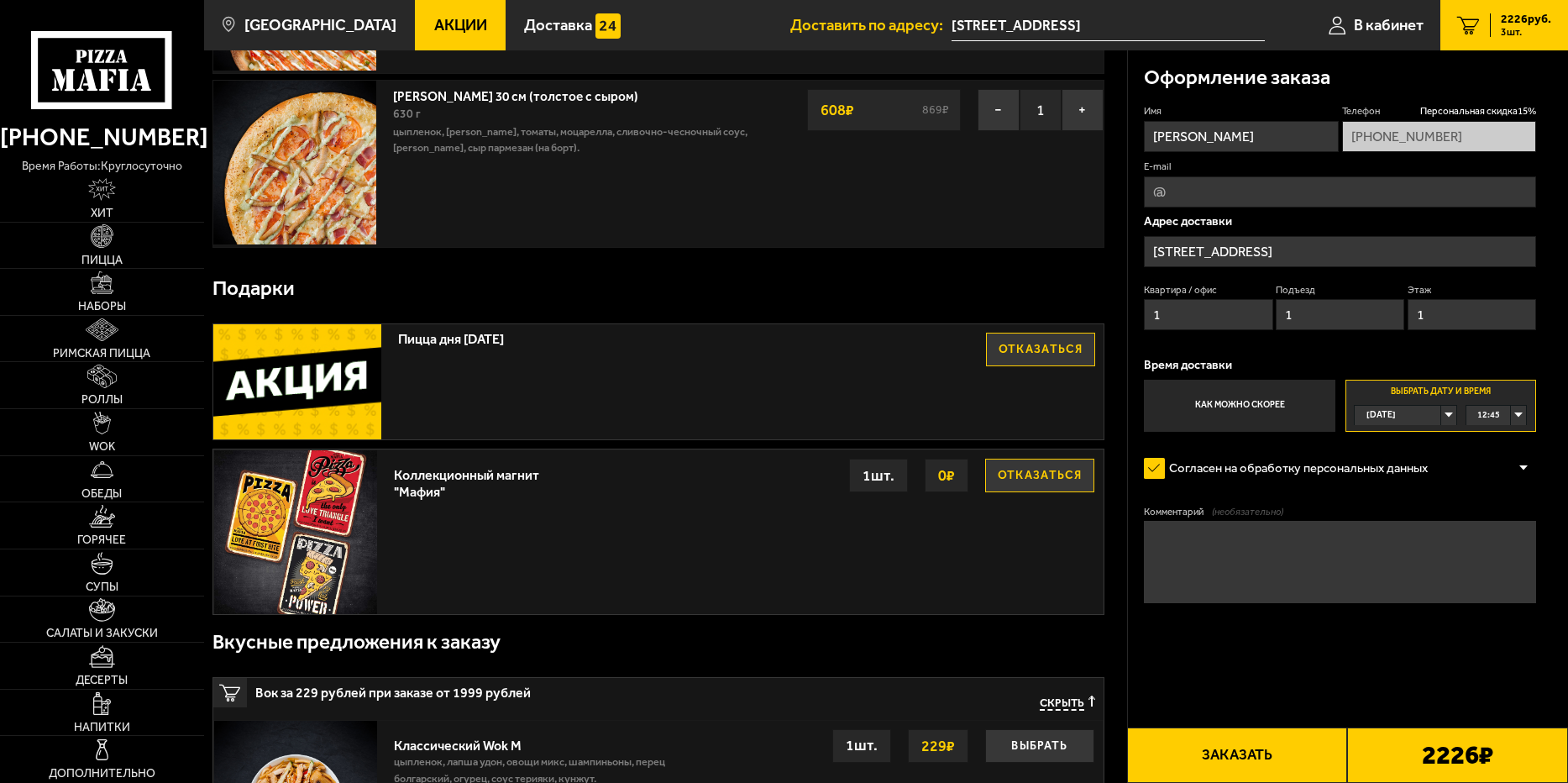
click at [1046, 477] on button "Отказаться" at bounding box center [1040, 476] width 110 height 34
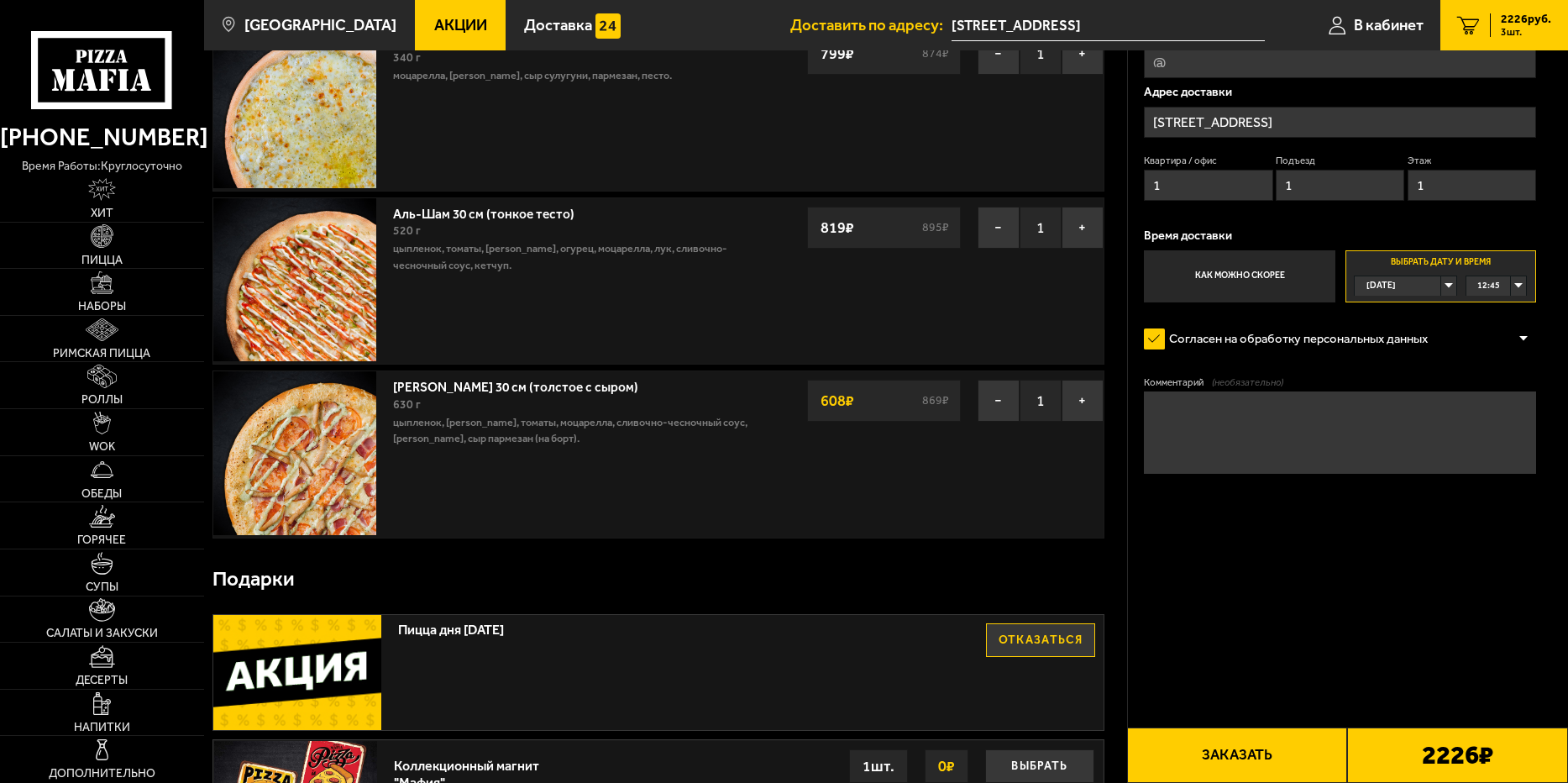
scroll to position [0, 0]
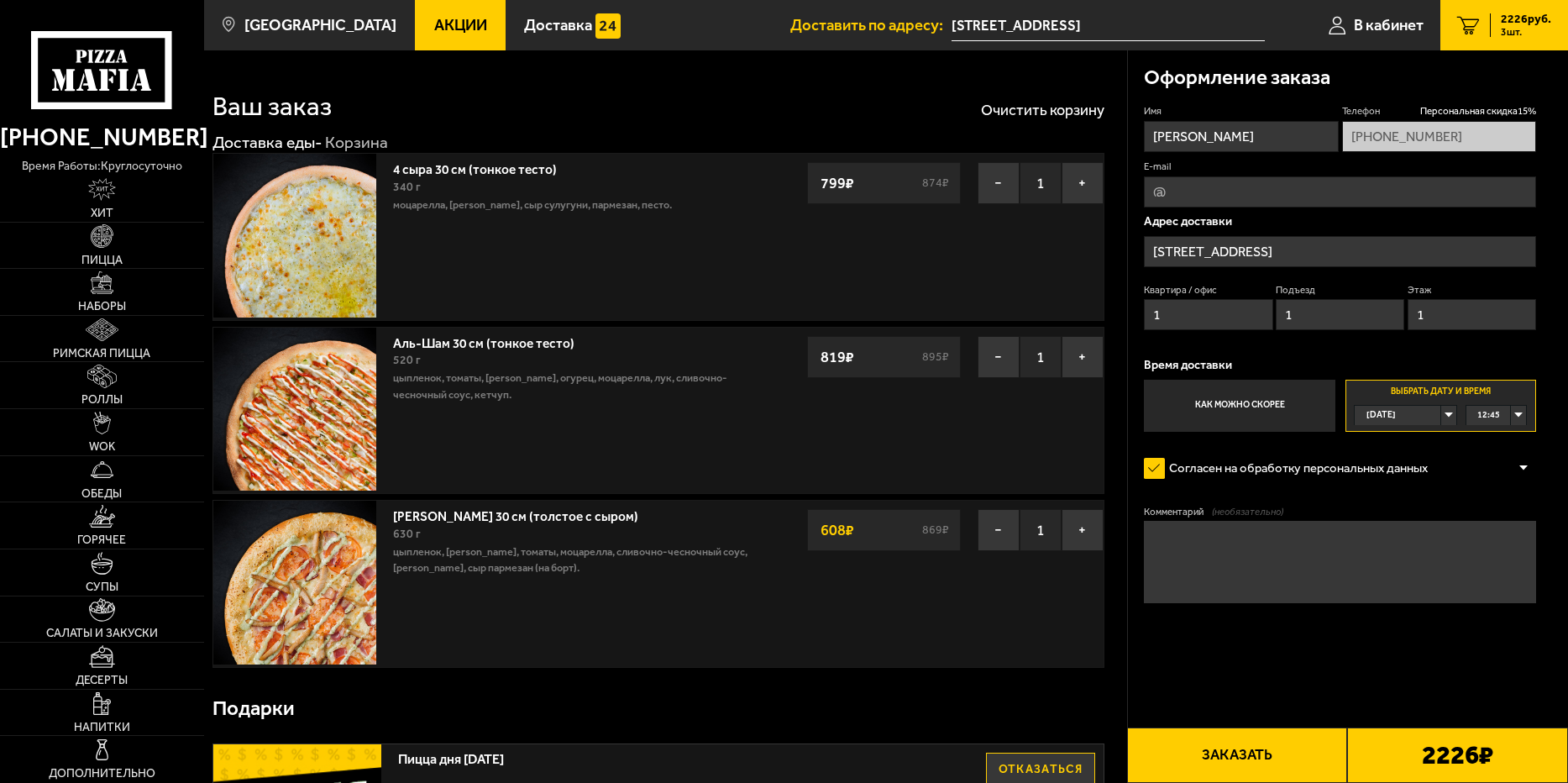
click at [1301, 758] on button "Заказать" at bounding box center [1237, 755] width 221 height 56
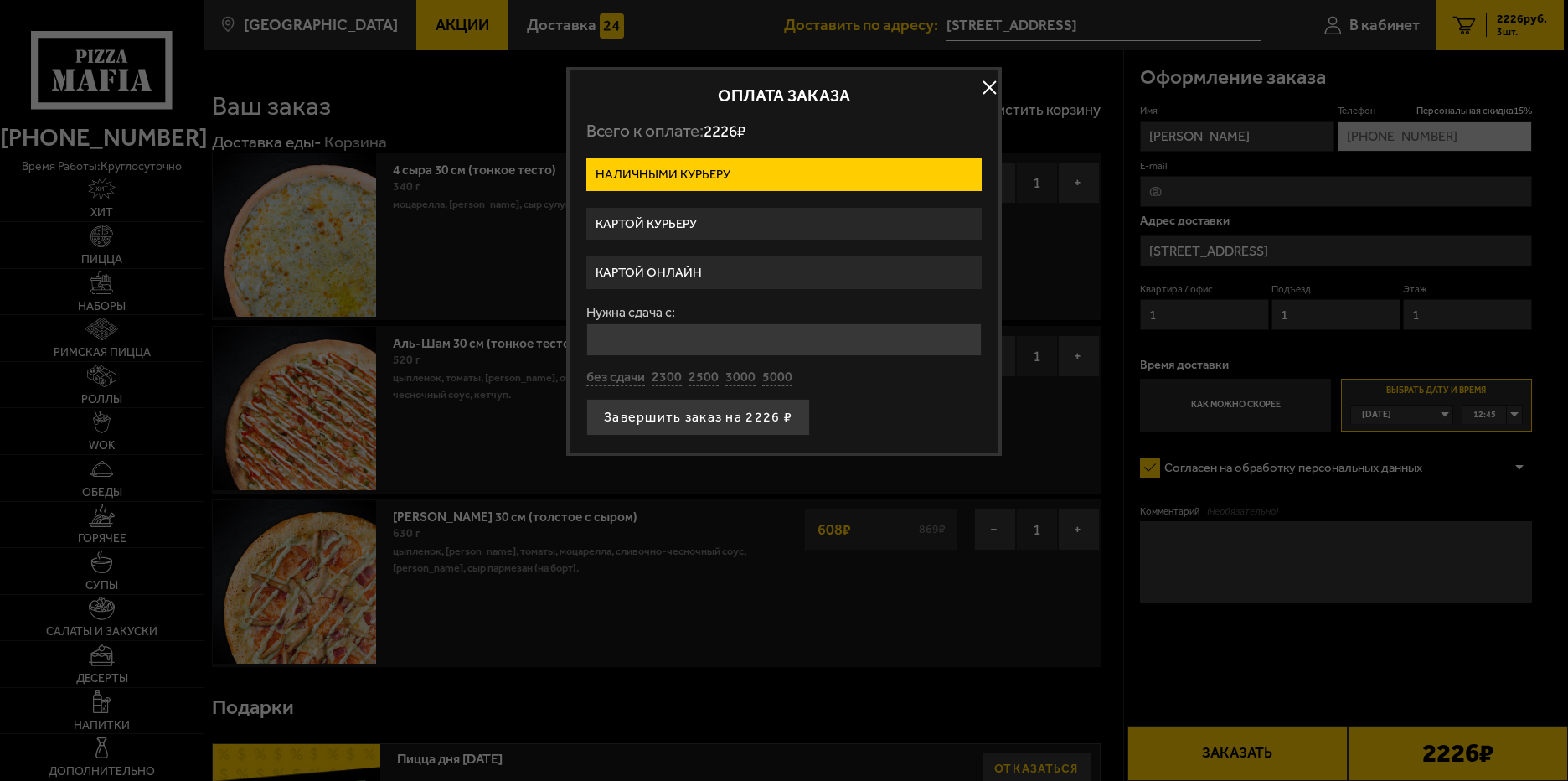
click at [786, 271] on label "Картой онлайн" at bounding box center [784, 273] width 396 height 33
click at [0, 0] on input "Картой онлайн" at bounding box center [0, 0] width 0 height 0
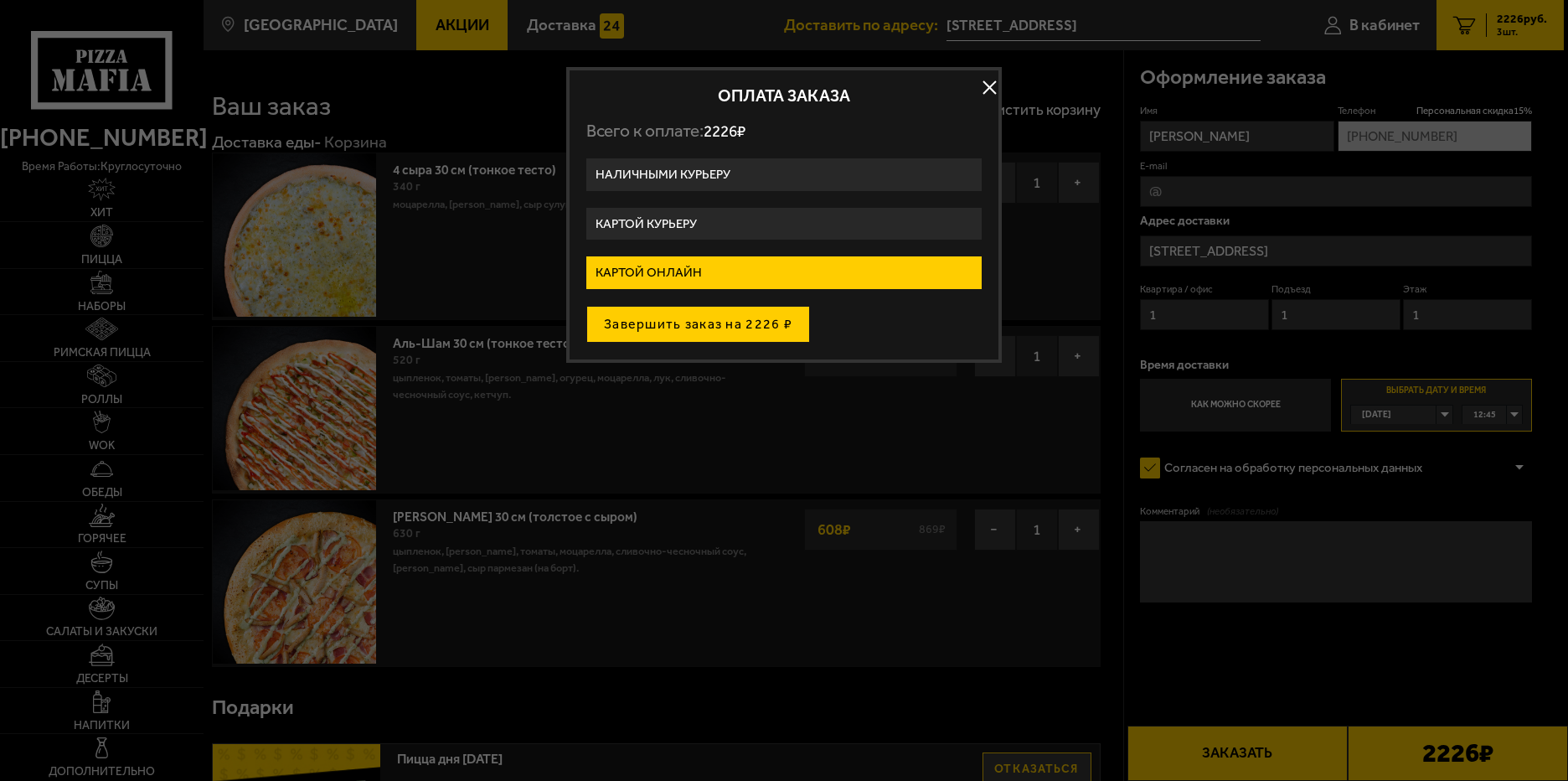
click at [718, 321] on button "Завершить заказ на 2226 ₽" at bounding box center [698, 323] width 224 height 37
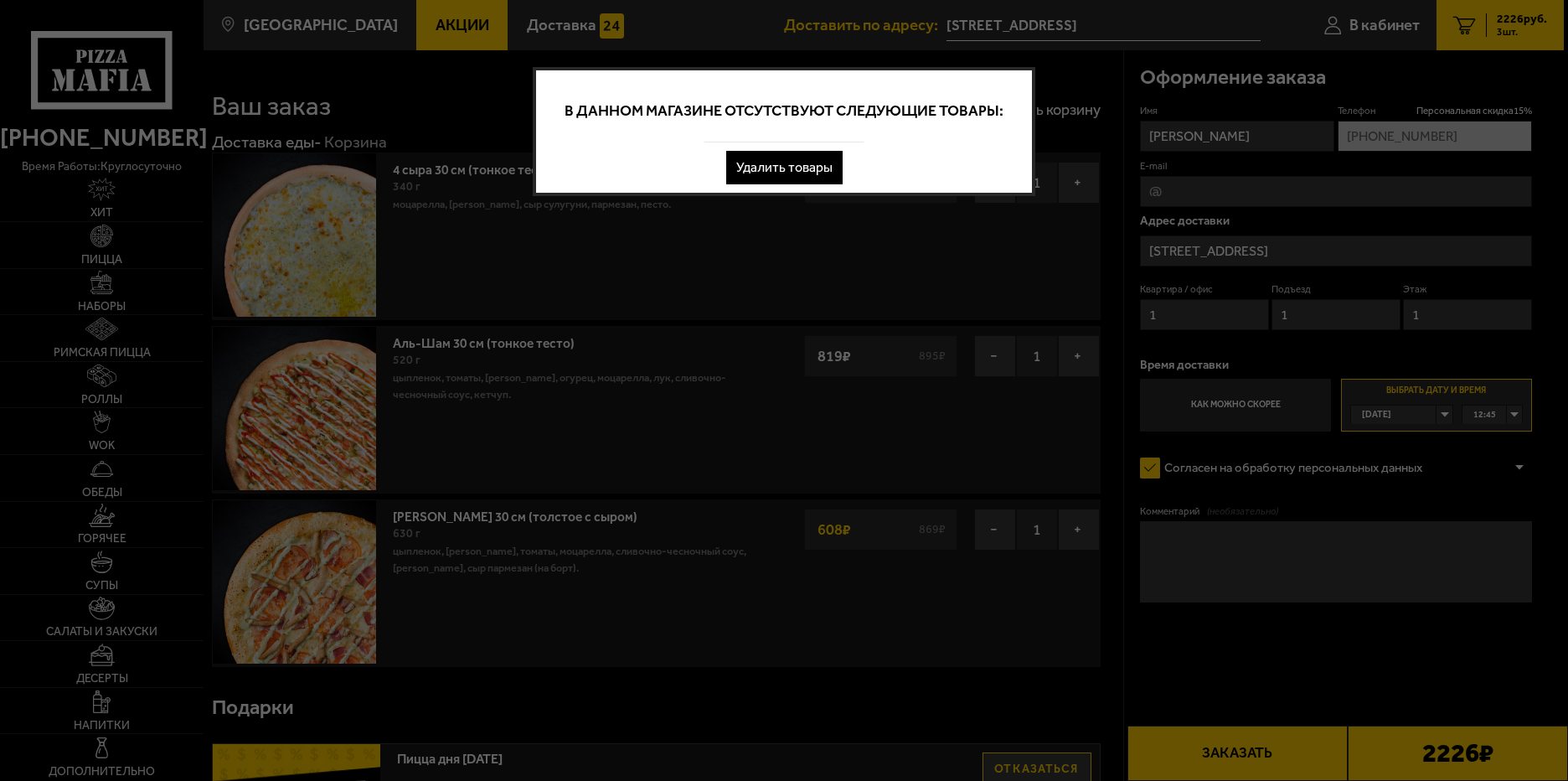
click at [802, 164] on button "Удалить товары" at bounding box center [784, 168] width 116 height 34
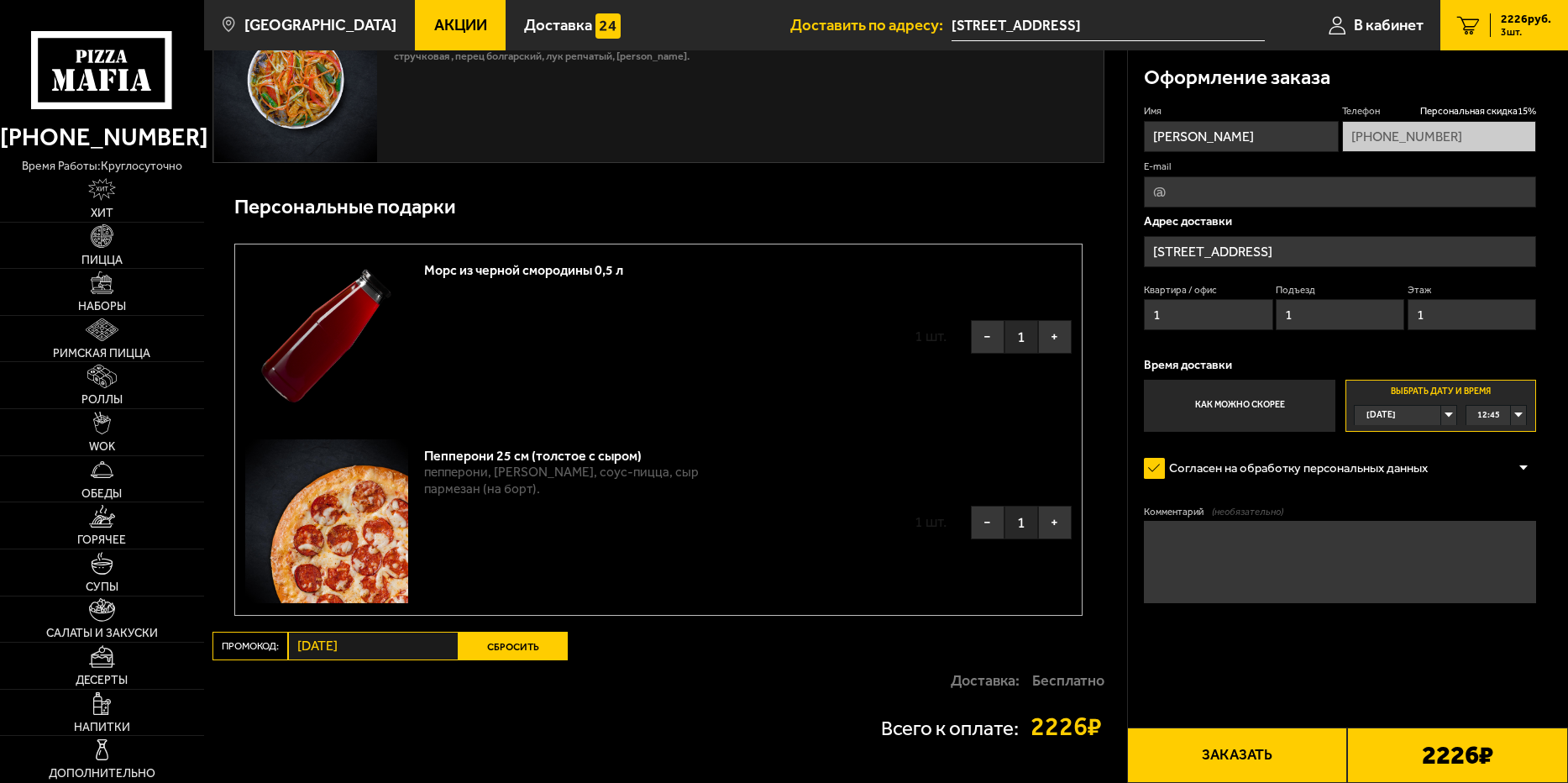
scroll to position [2017, 0]
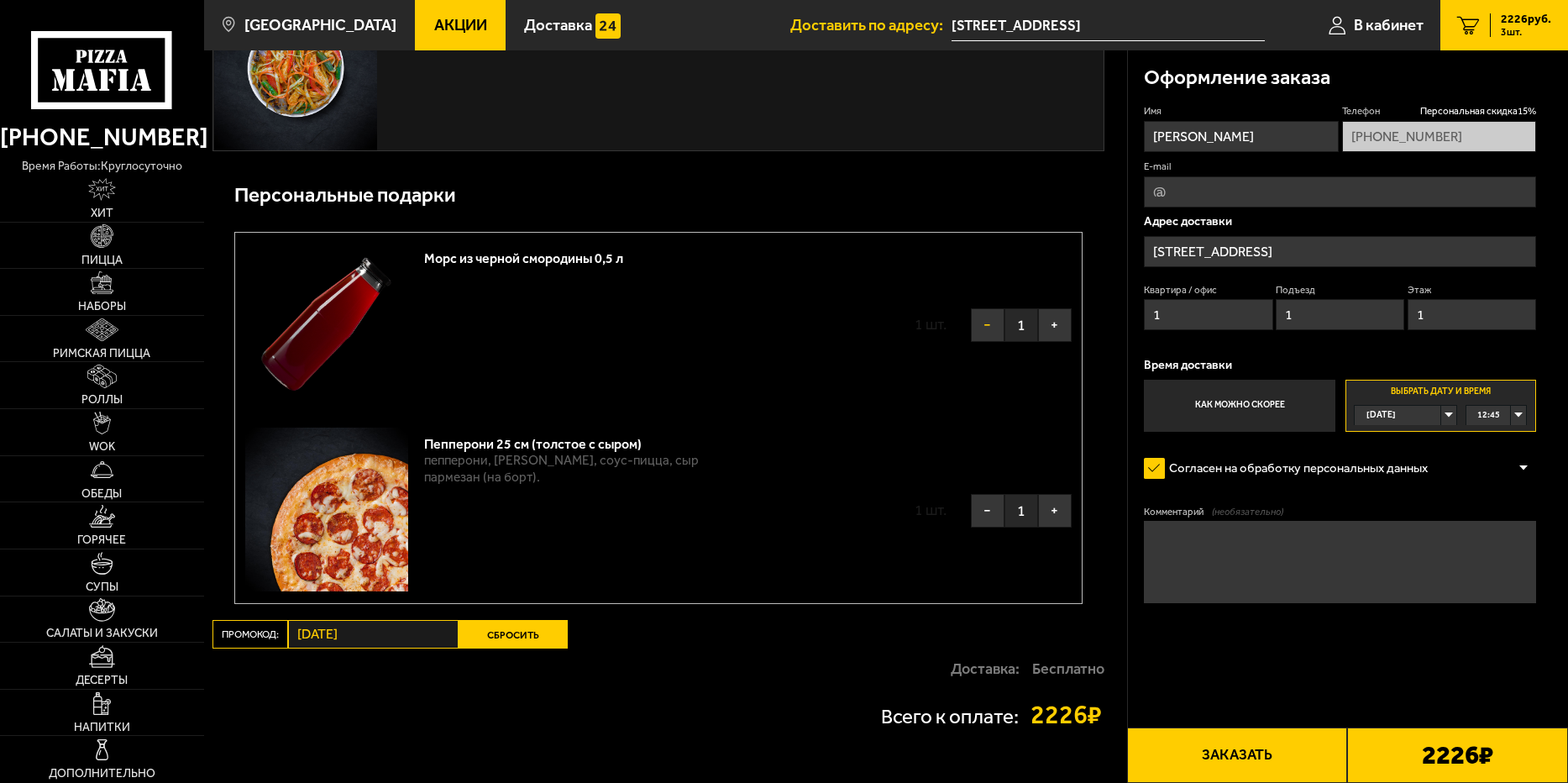
click at [990, 327] on button "−" at bounding box center [988, 325] width 34 height 34
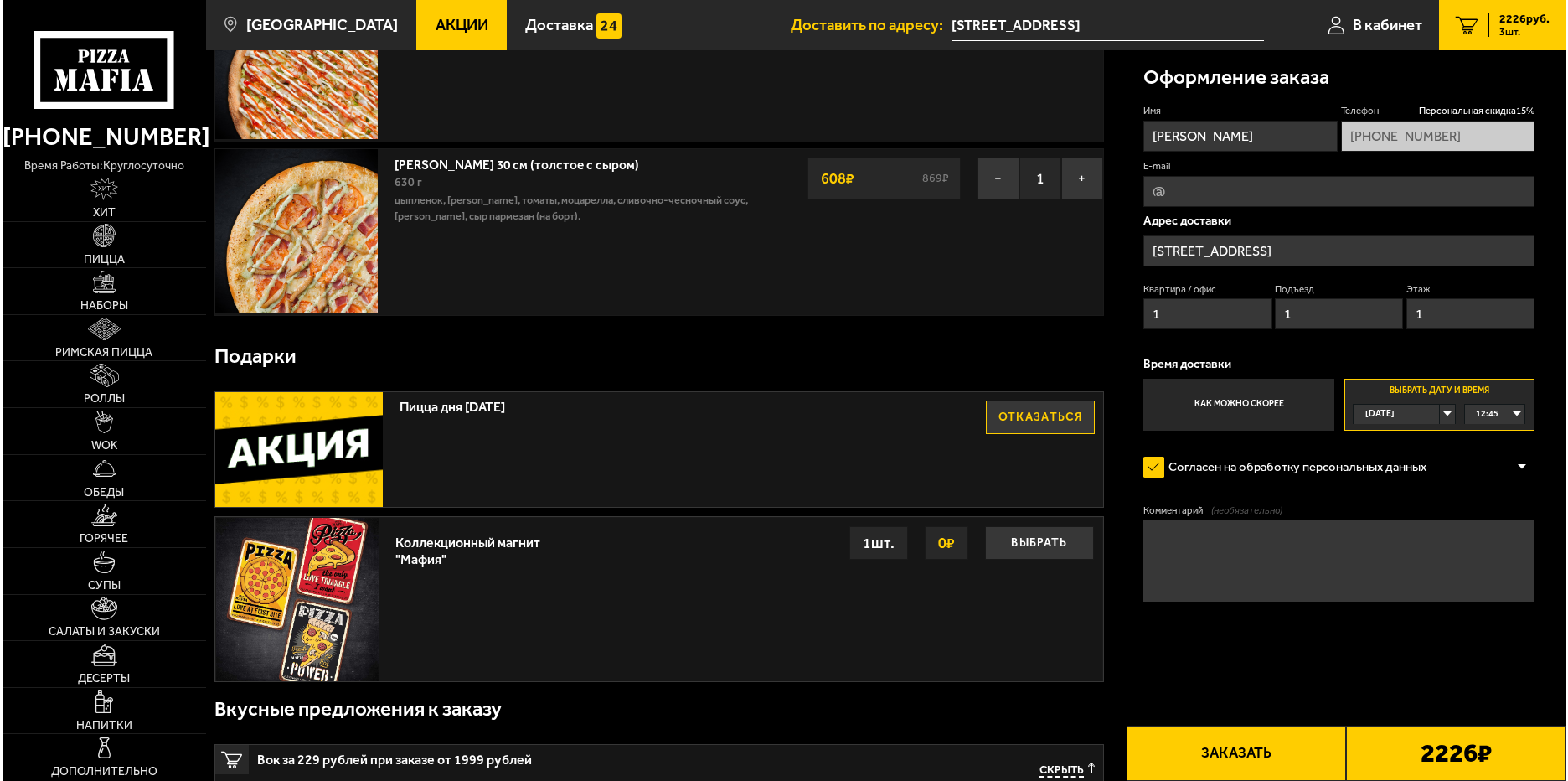
scroll to position [335, 0]
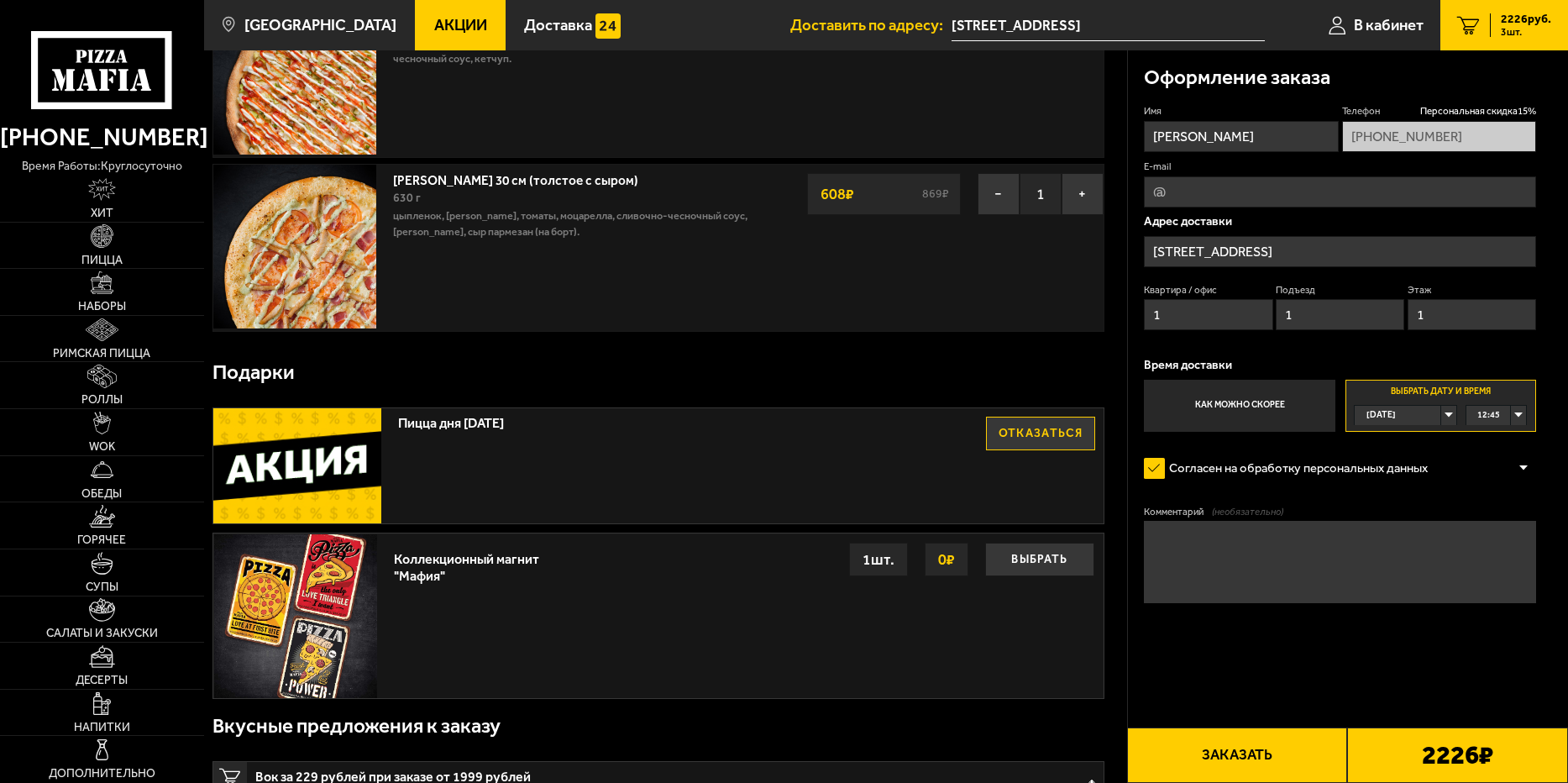
click at [1286, 754] on button "Заказать" at bounding box center [1237, 755] width 221 height 56
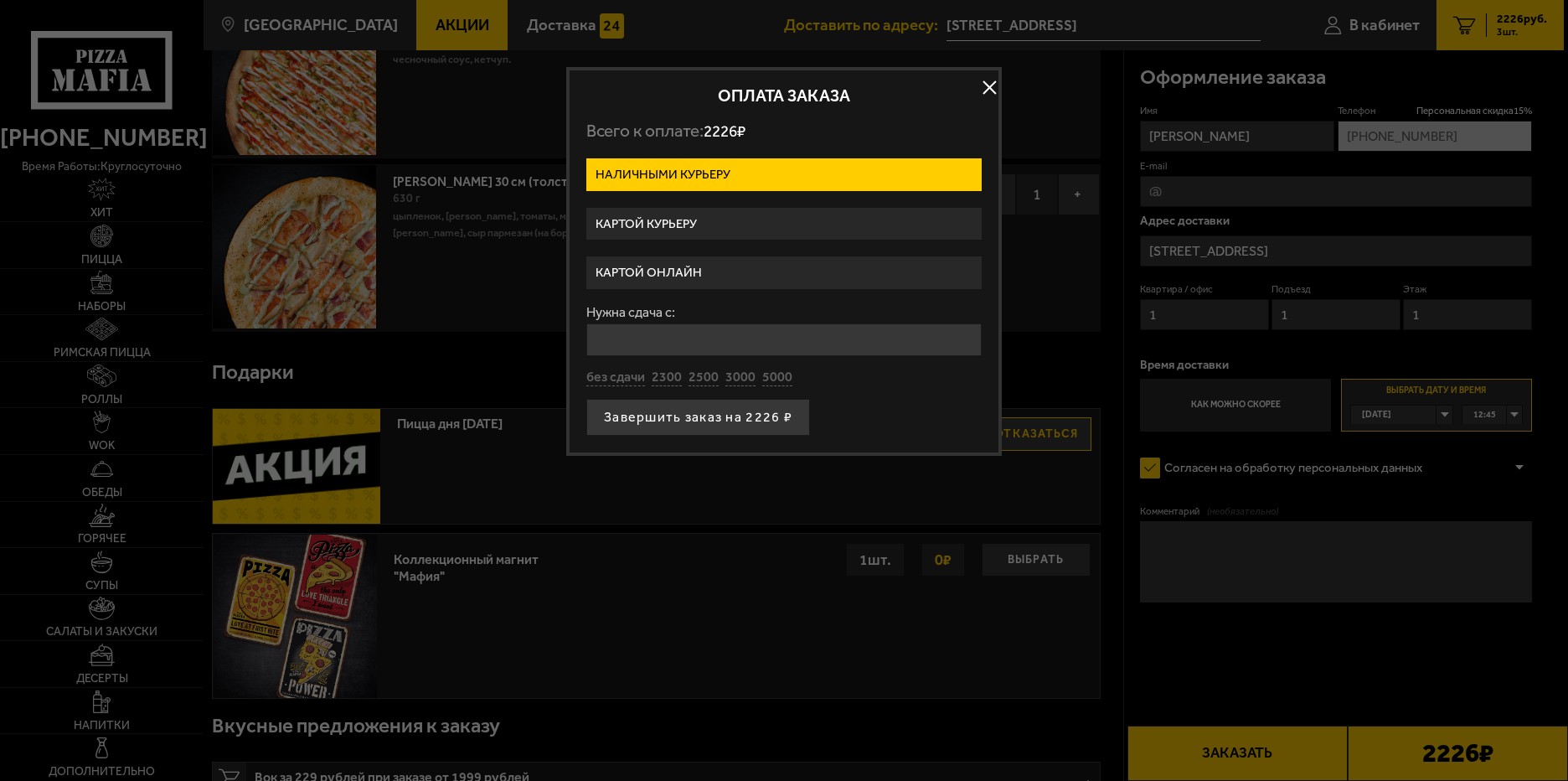
click at [855, 272] on label "Картой онлайн" at bounding box center [784, 273] width 396 height 33
click at [0, 0] on input "Картой онлайн" at bounding box center [0, 0] width 0 height 0
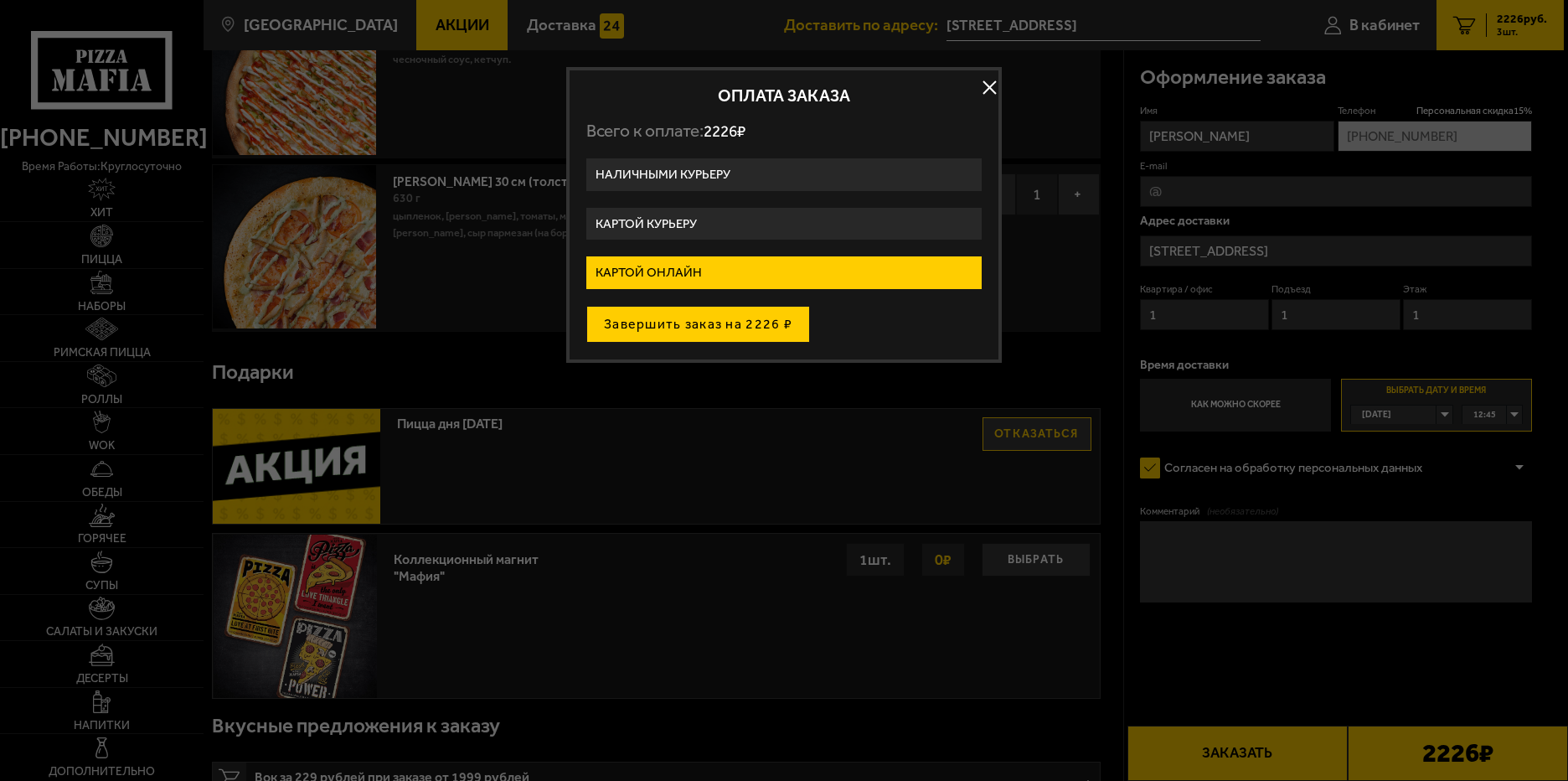
click at [779, 321] on button "Завершить заказ на 2226 ₽" at bounding box center [698, 323] width 224 height 37
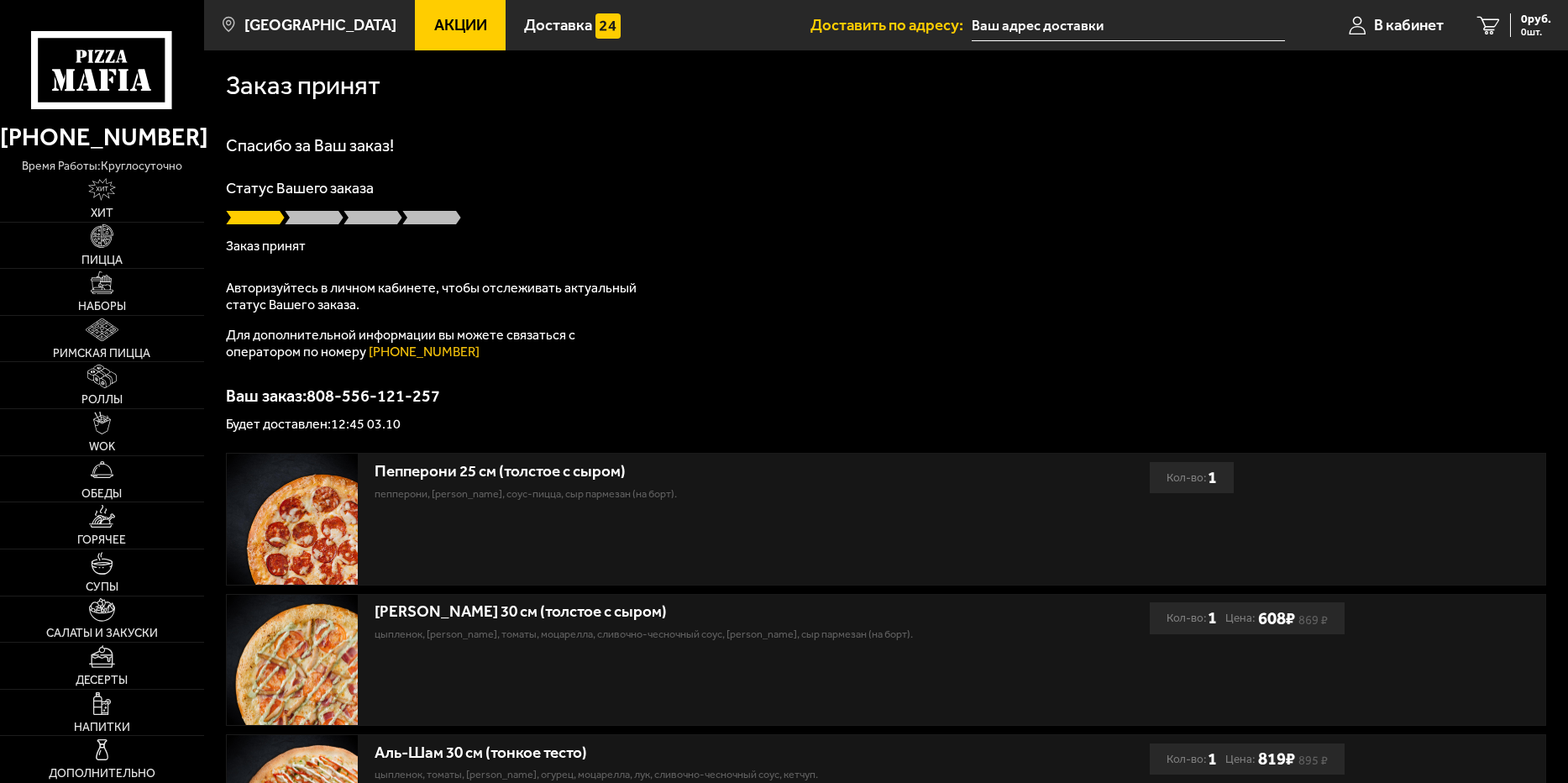
type input "[STREET_ADDRESS]"
